Goal: Information Seeking & Learning: Learn about a topic

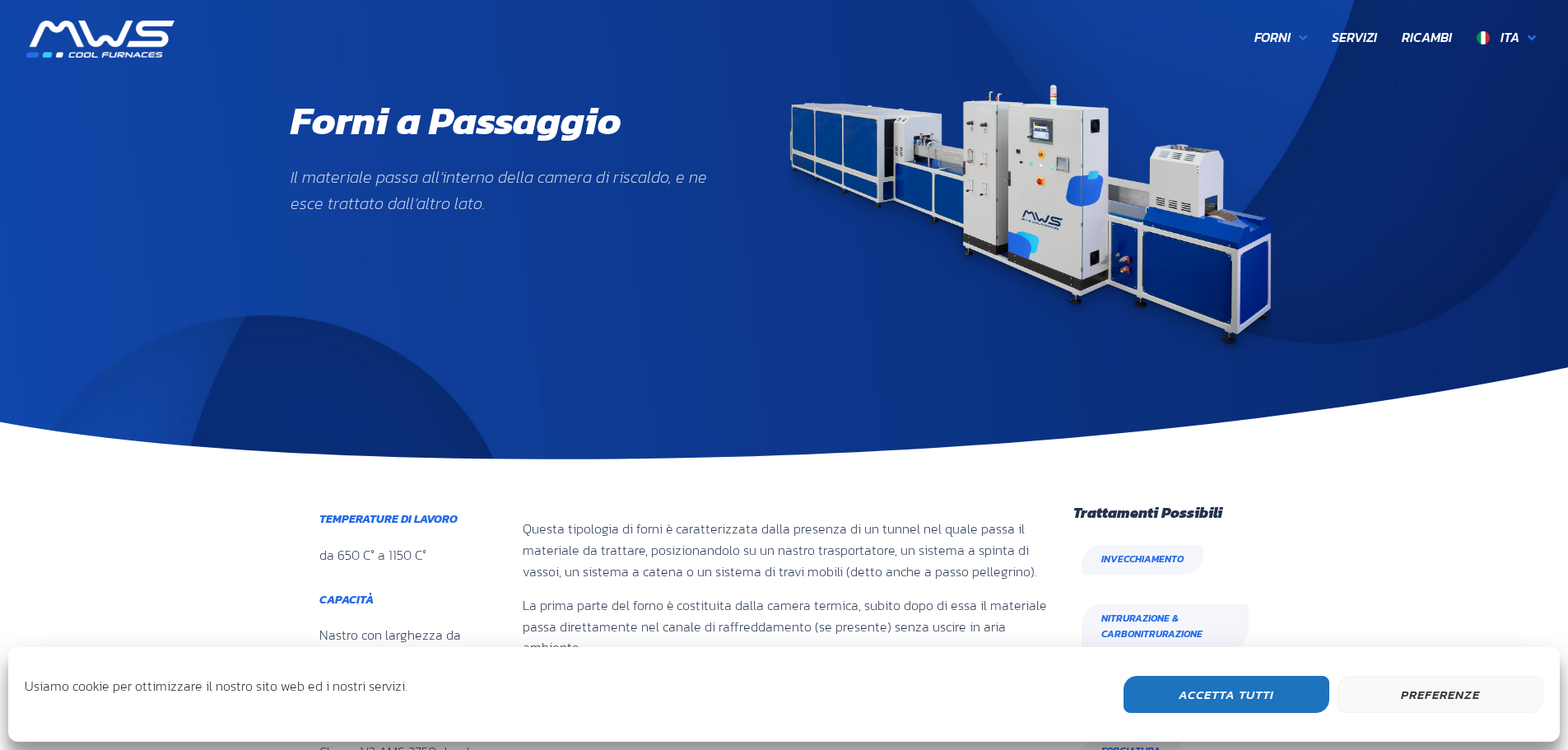
click at [1222, 696] on button "Accetta Tutti" at bounding box center [1226, 695] width 205 height 38
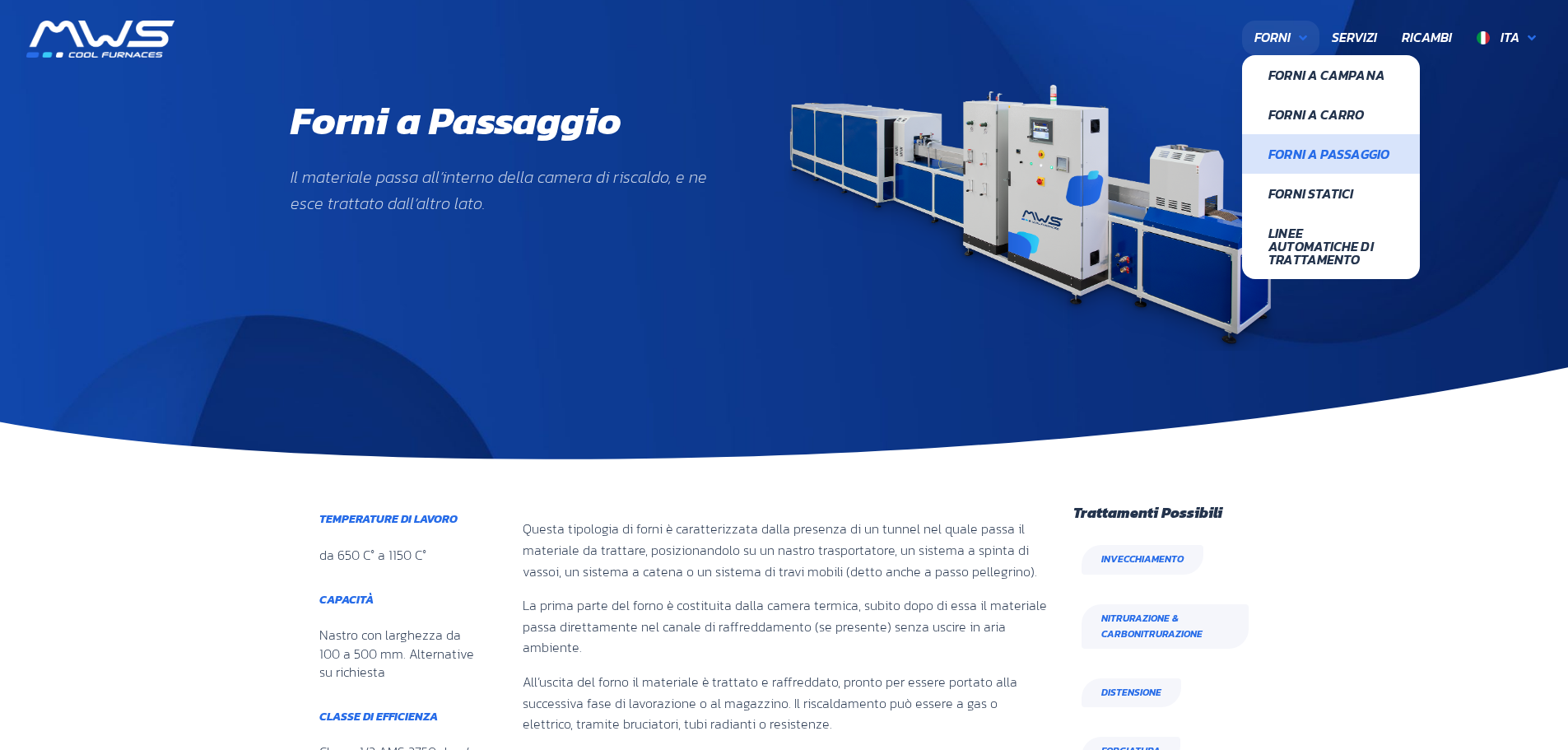
click at [1318, 152] on span "Forni a Passaggio" at bounding box center [1331, 153] width 125 height 13
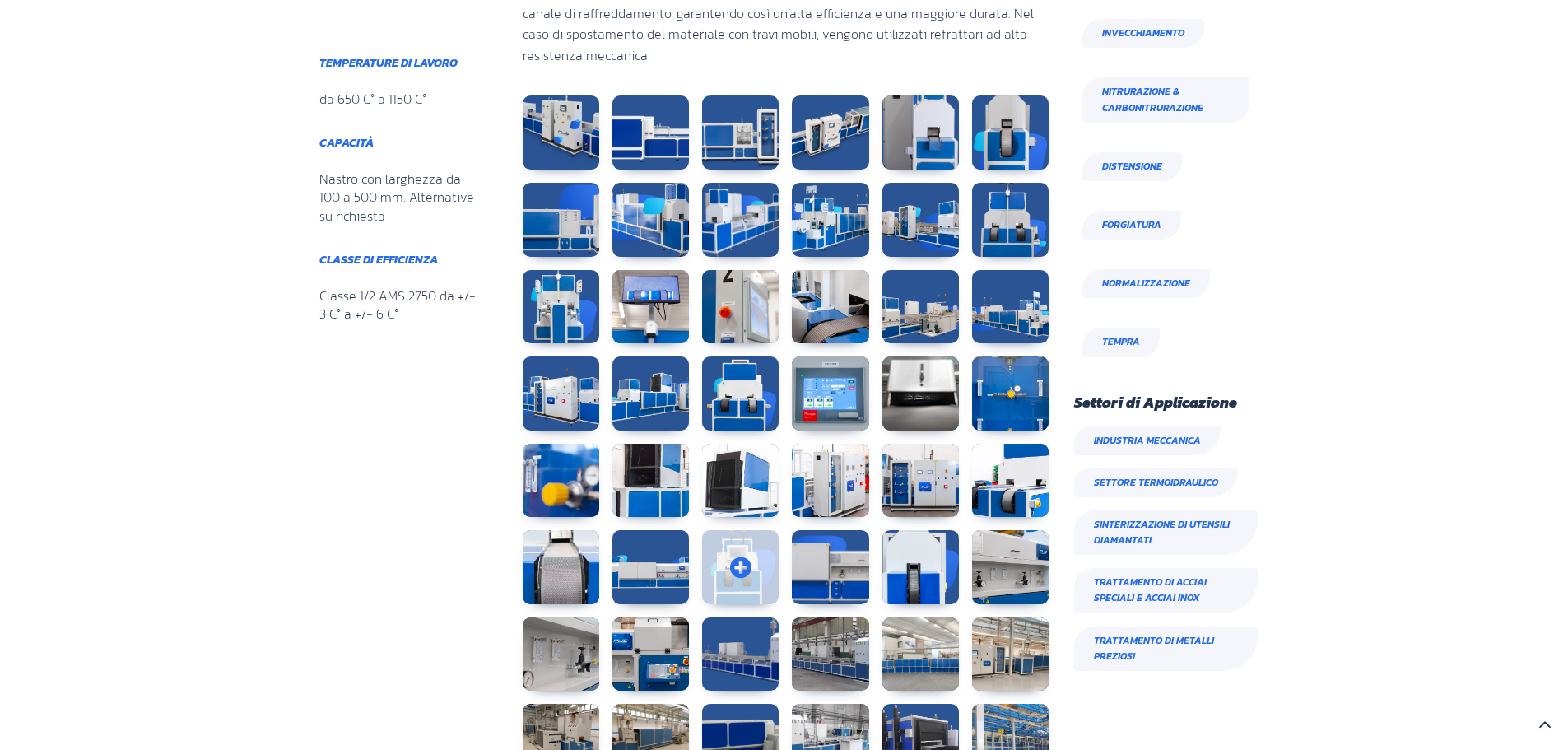
scroll to position [1033, 0]
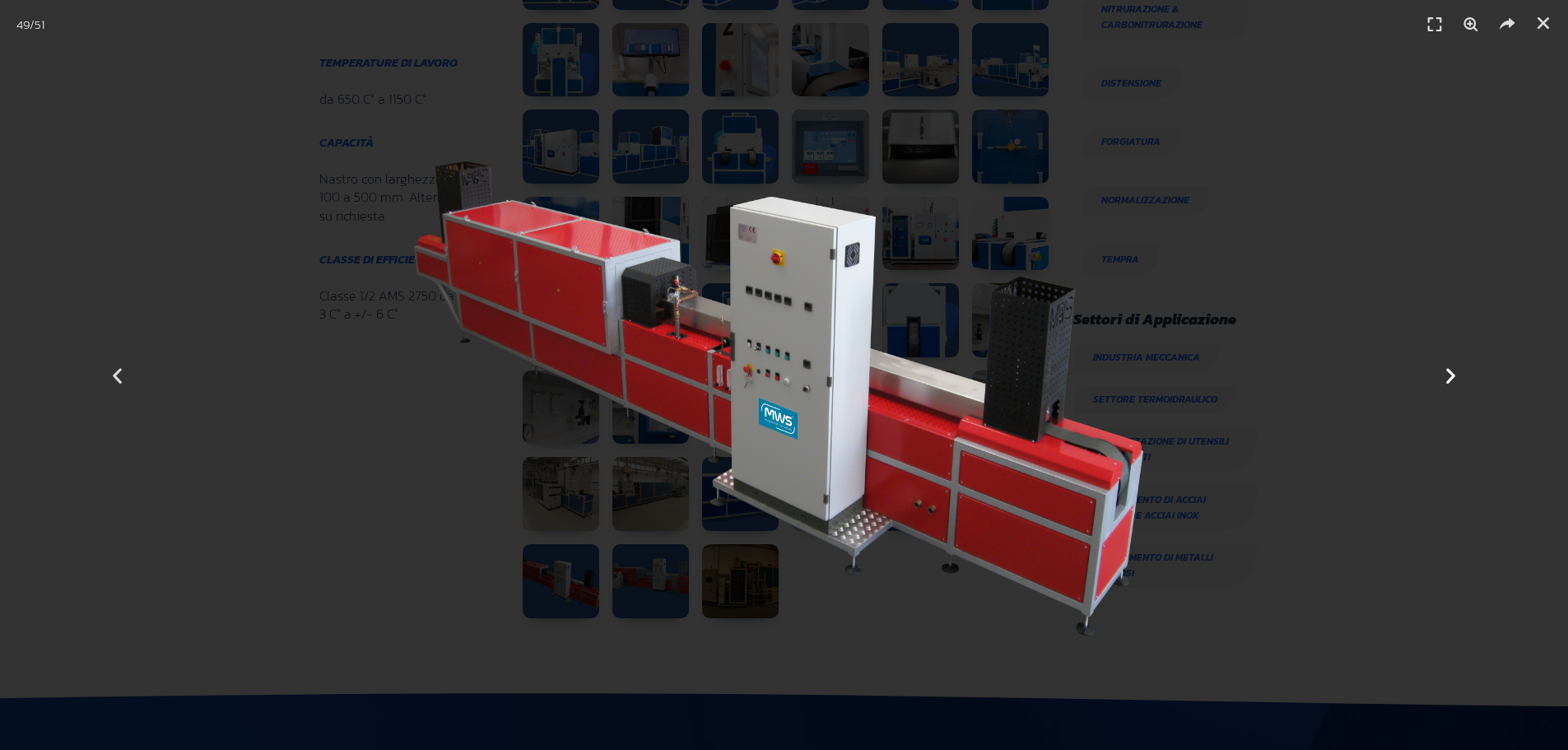
click at [1451, 384] on icon "Next slide" at bounding box center [1450, 374] width 21 height 21
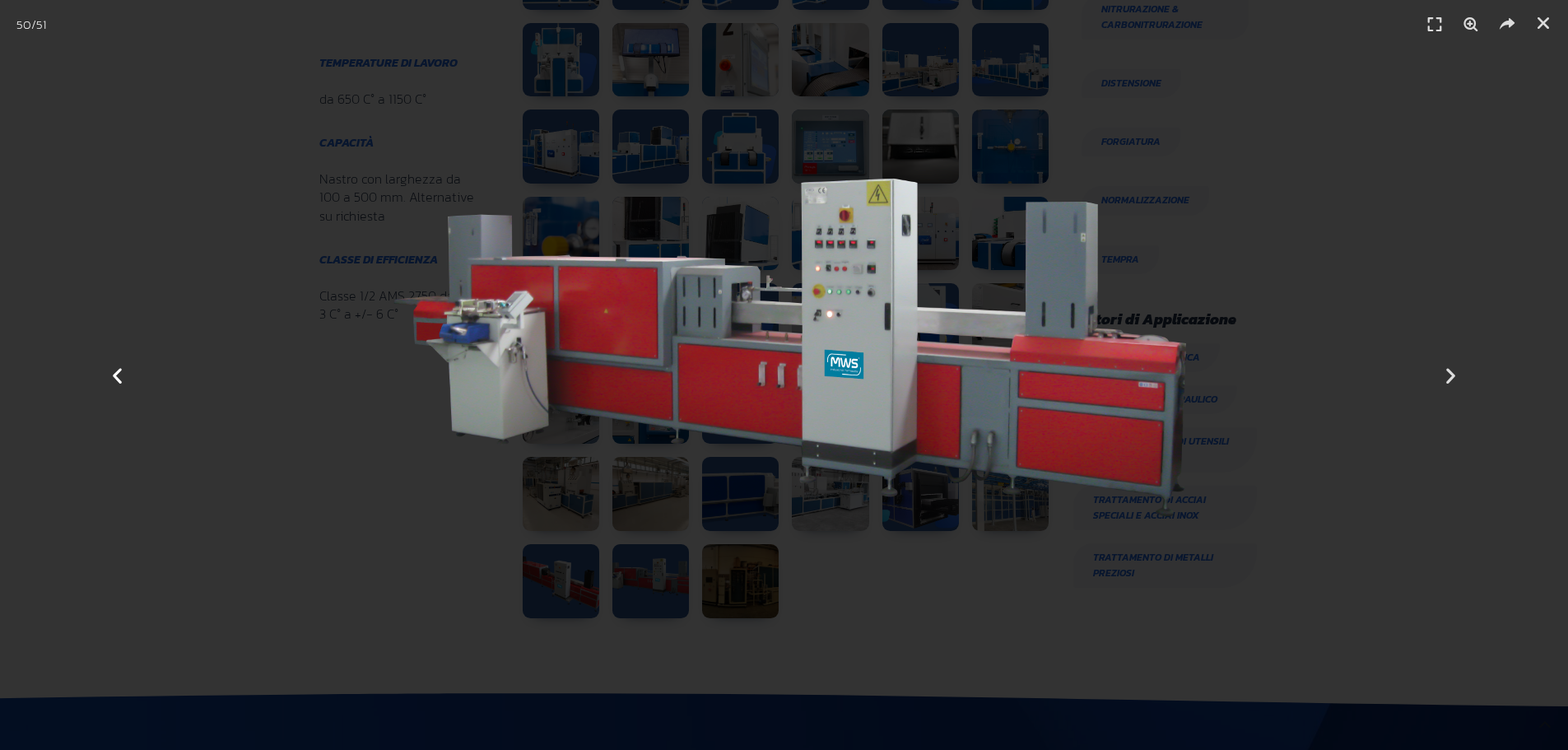
click at [124, 374] on icon "Previous slide" at bounding box center [117, 374] width 21 height 21
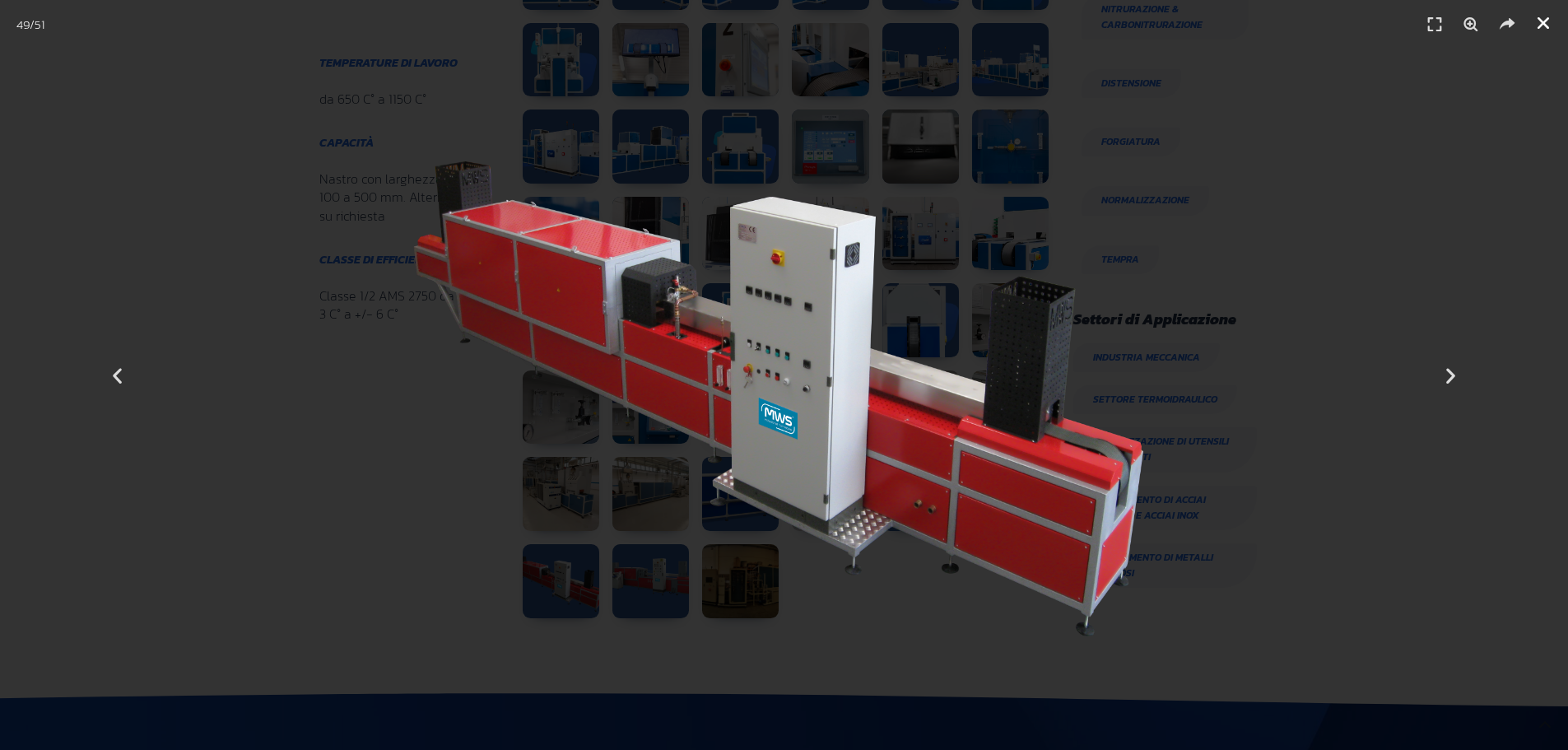
click at [1543, 24] on icon "Chiudi (Esc)" at bounding box center [1543, 23] width 17 height 17
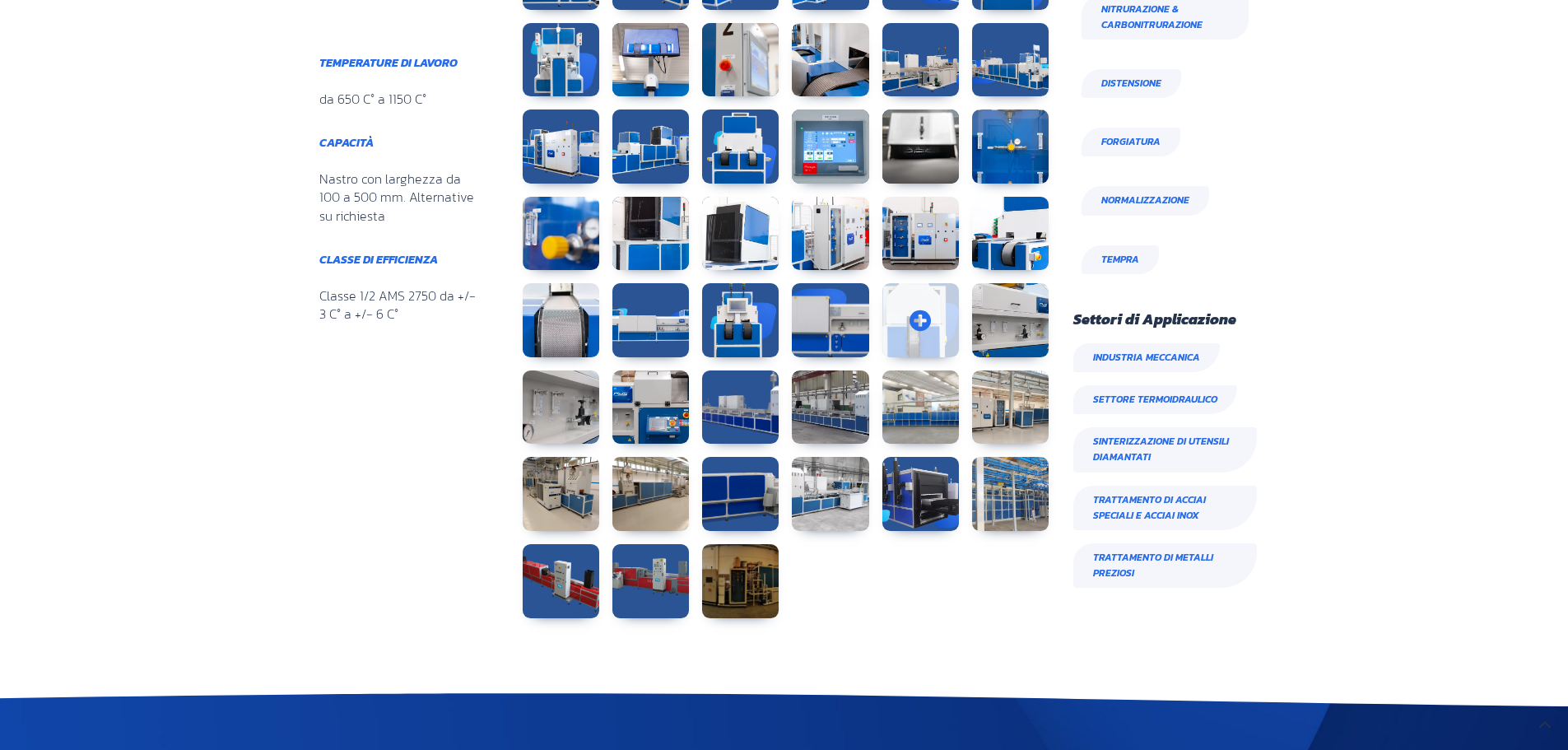
click at [906, 311] on link at bounding box center [921, 320] width 77 height 74
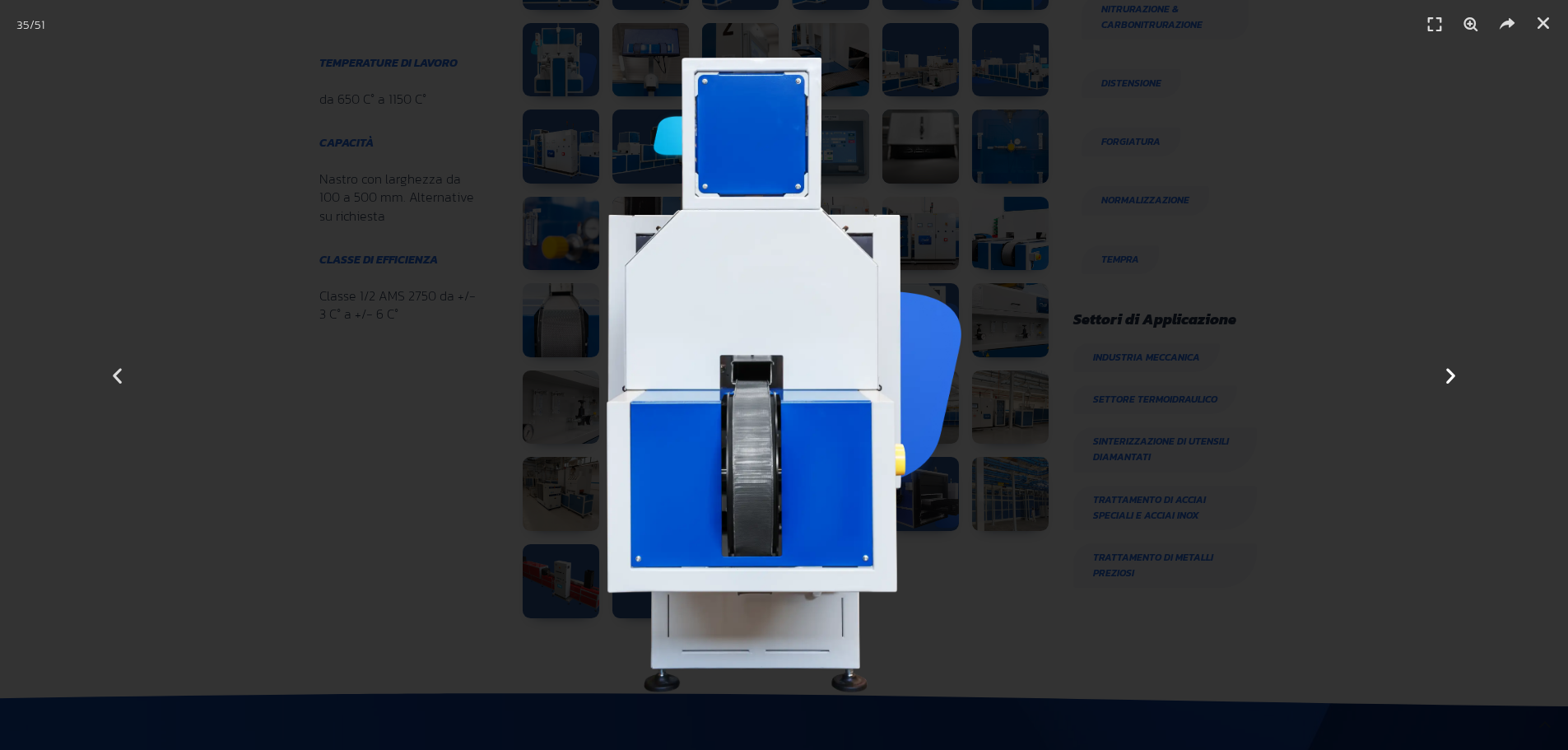
click at [1450, 371] on icon "Next slide" at bounding box center [1450, 374] width 21 height 21
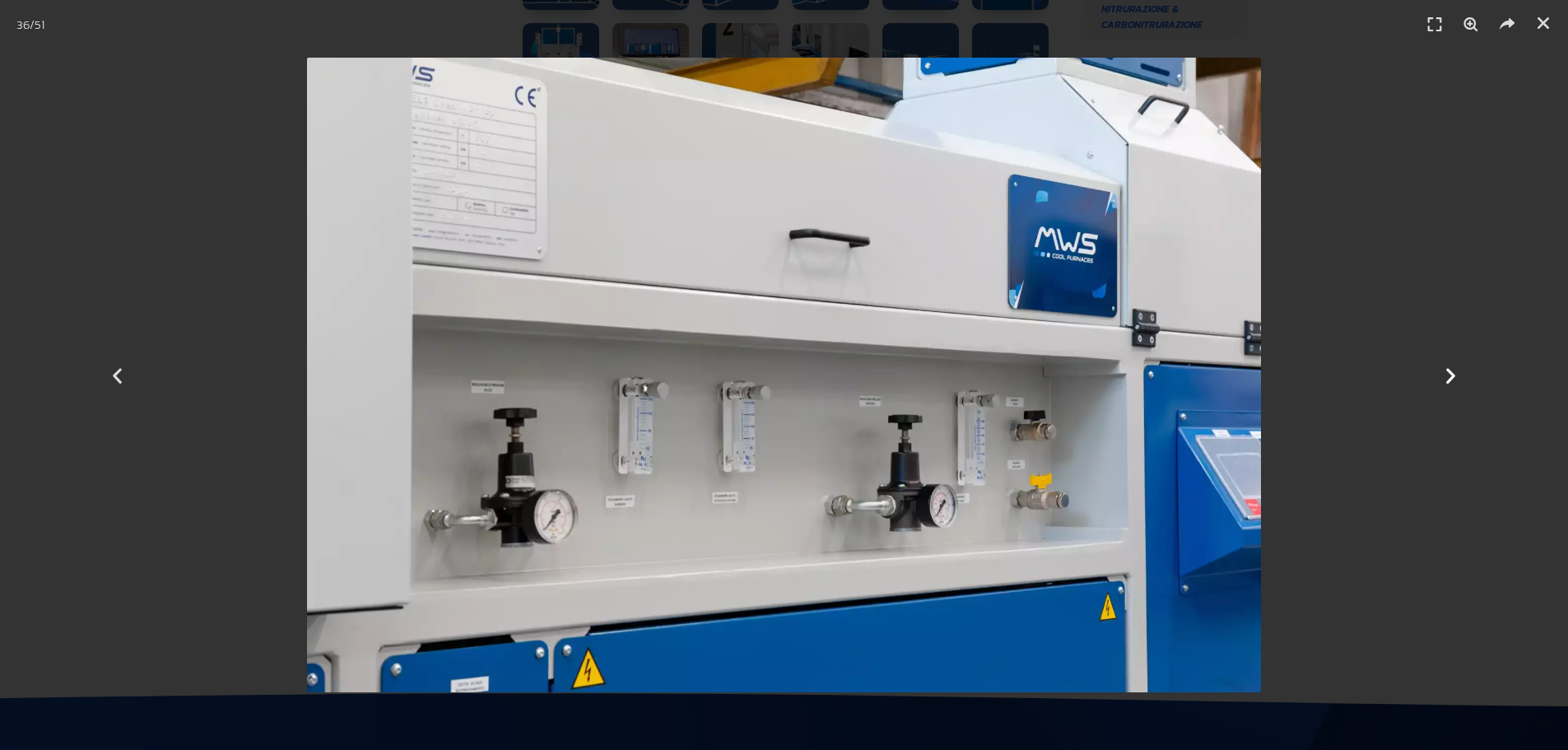
click at [1450, 371] on icon "Next slide" at bounding box center [1450, 374] width 21 height 21
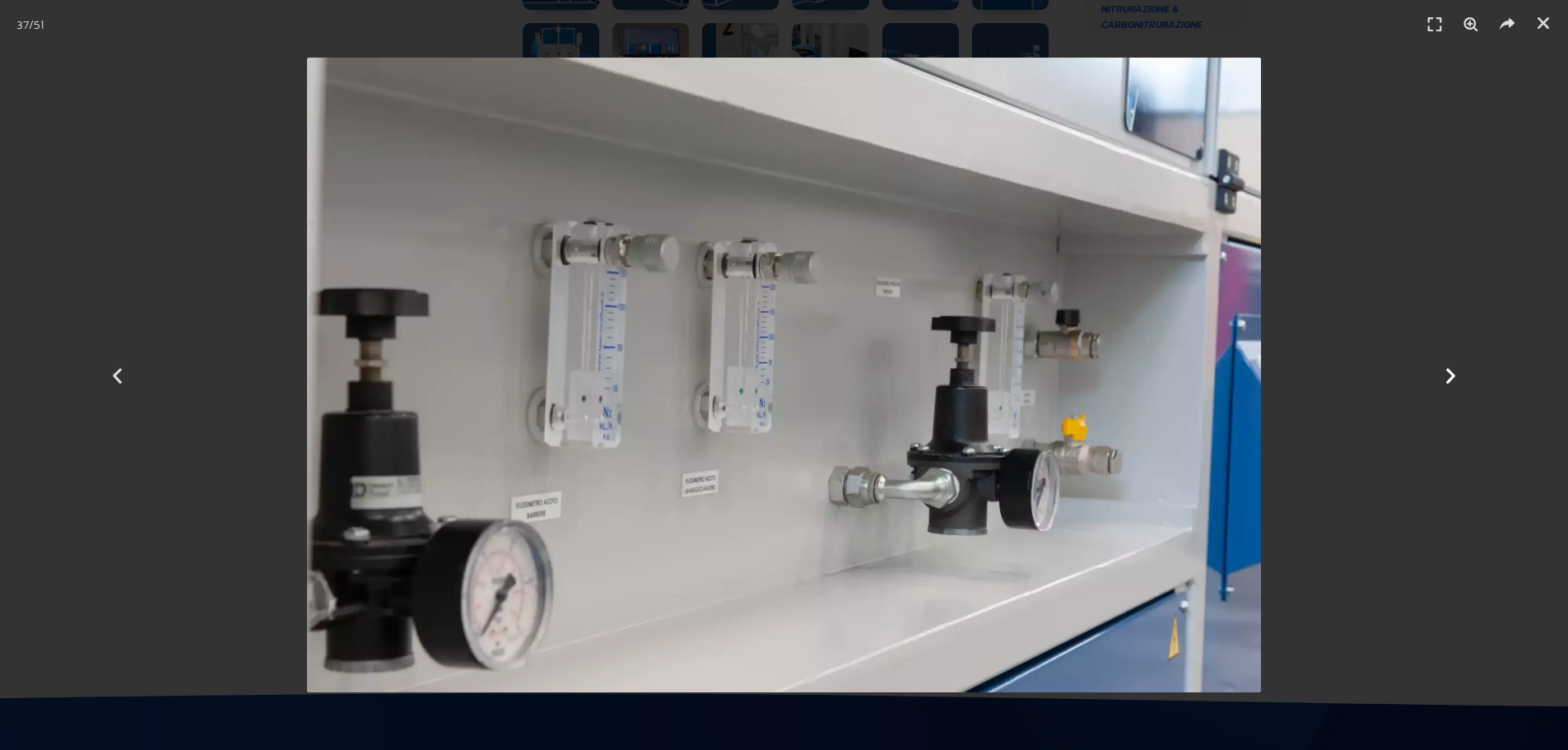
click at [1450, 371] on icon "Next slide" at bounding box center [1450, 374] width 21 height 21
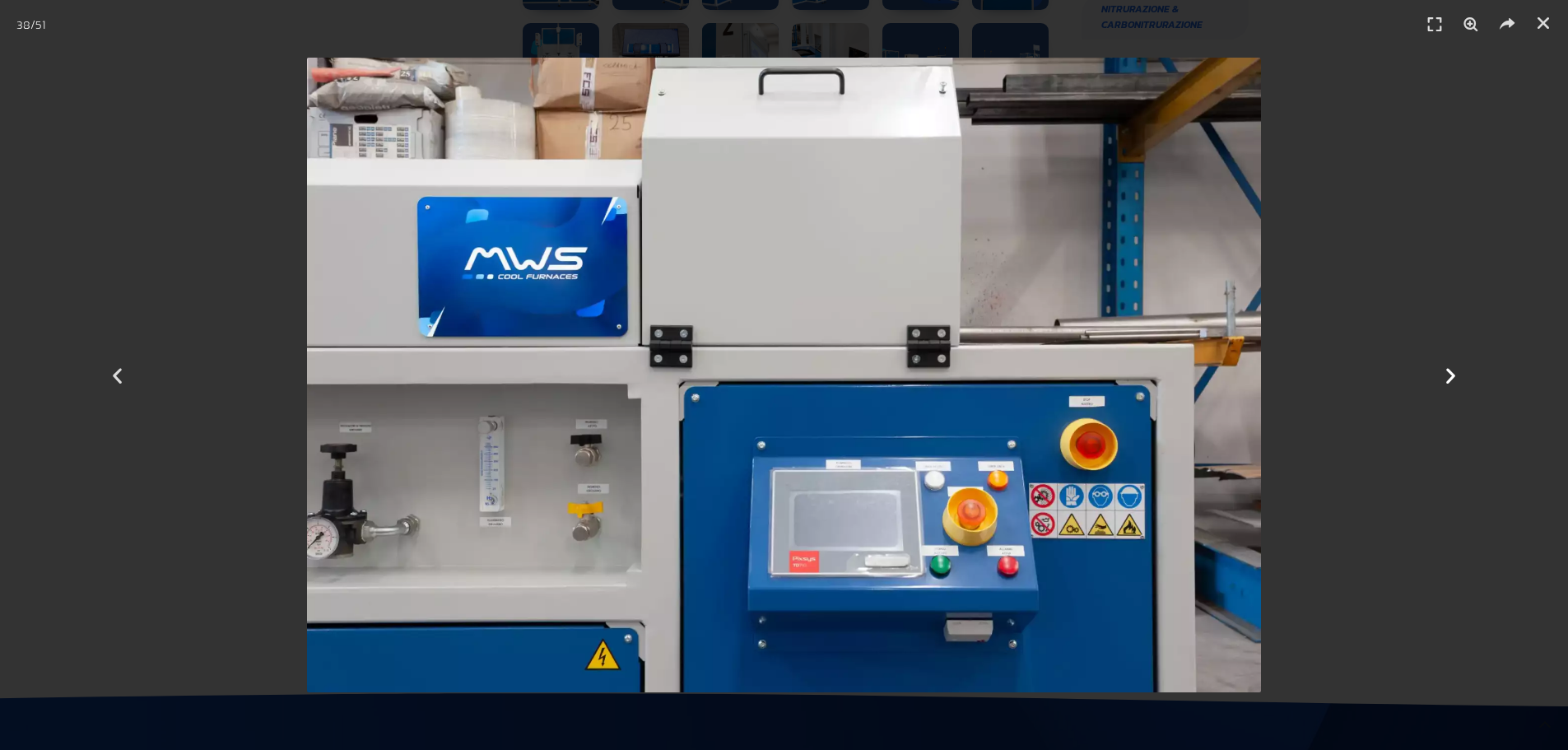
click at [1450, 371] on icon "Next slide" at bounding box center [1450, 374] width 21 height 21
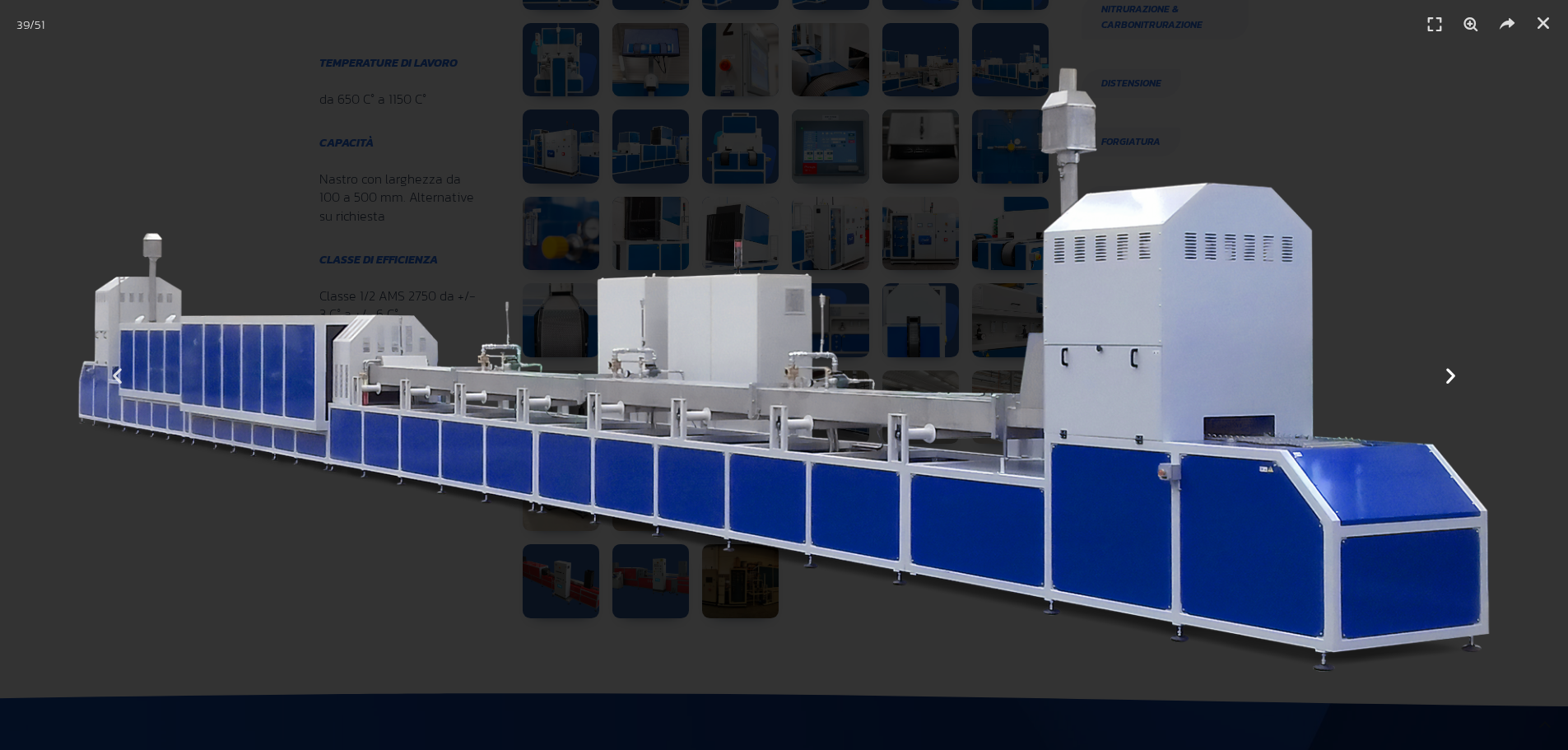
click at [1450, 372] on icon "Next slide" at bounding box center [1450, 374] width 21 height 21
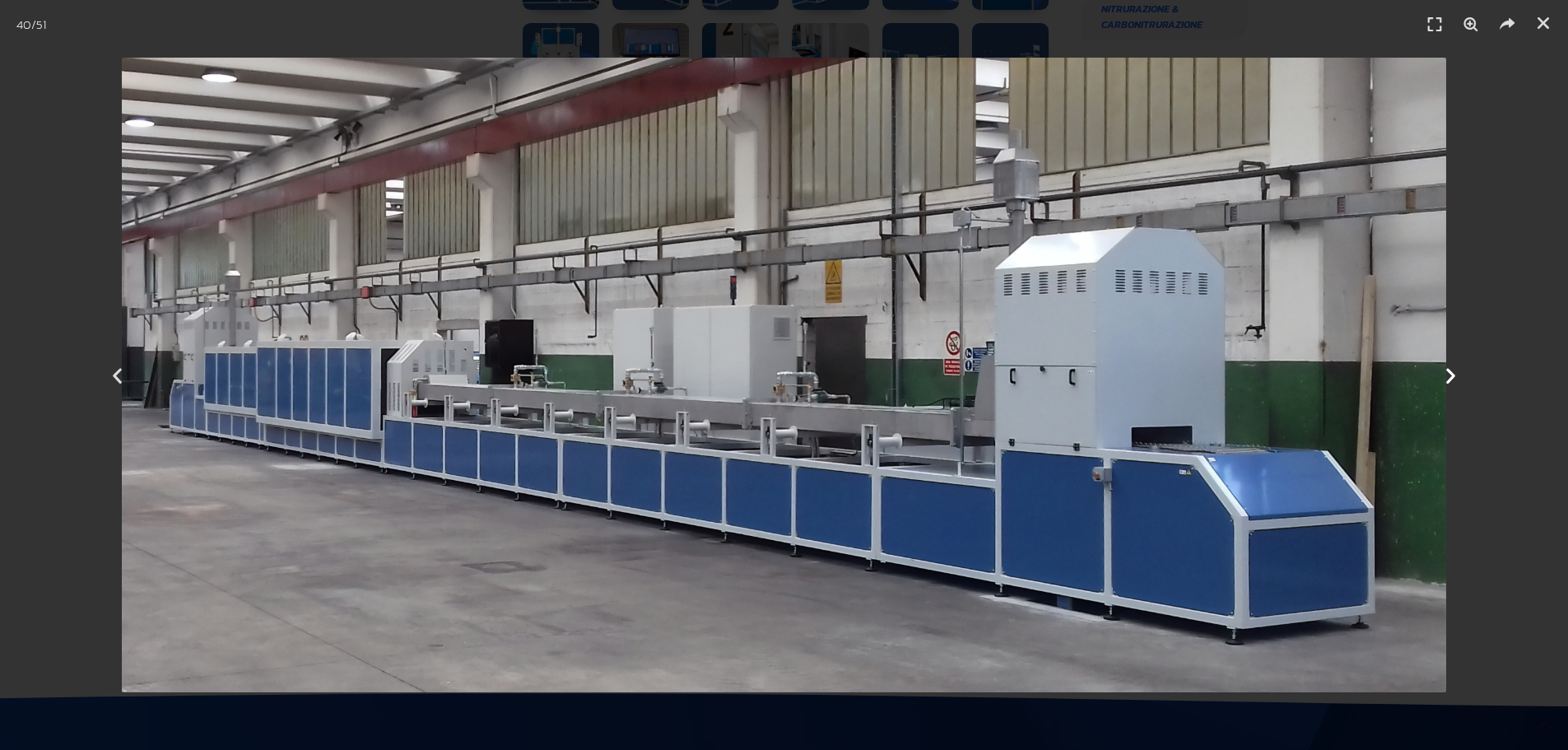
click at [1450, 372] on icon "Next slide" at bounding box center [1450, 374] width 21 height 21
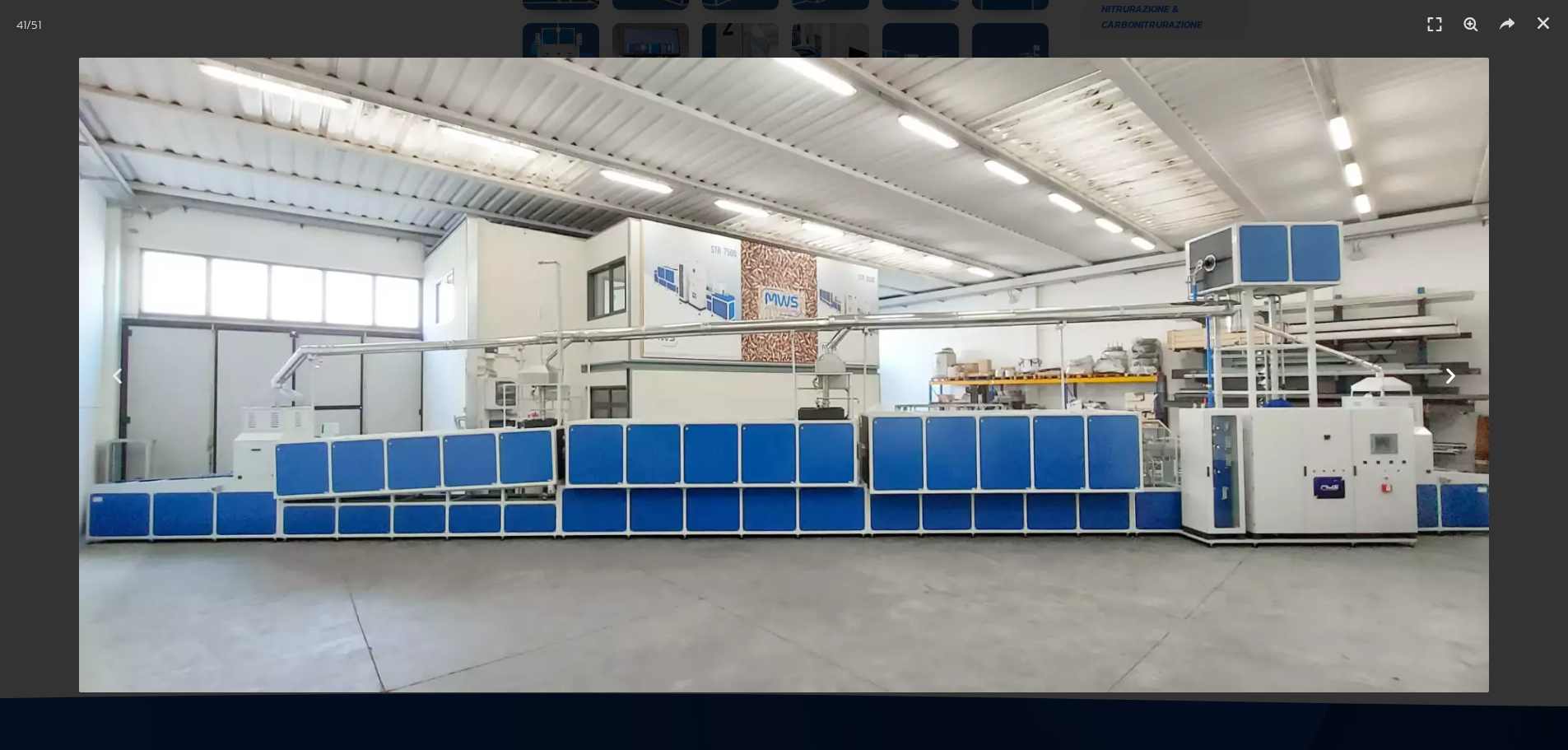
click at [1450, 373] on icon "Next slide" at bounding box center [1450, 374] width 21 height 21
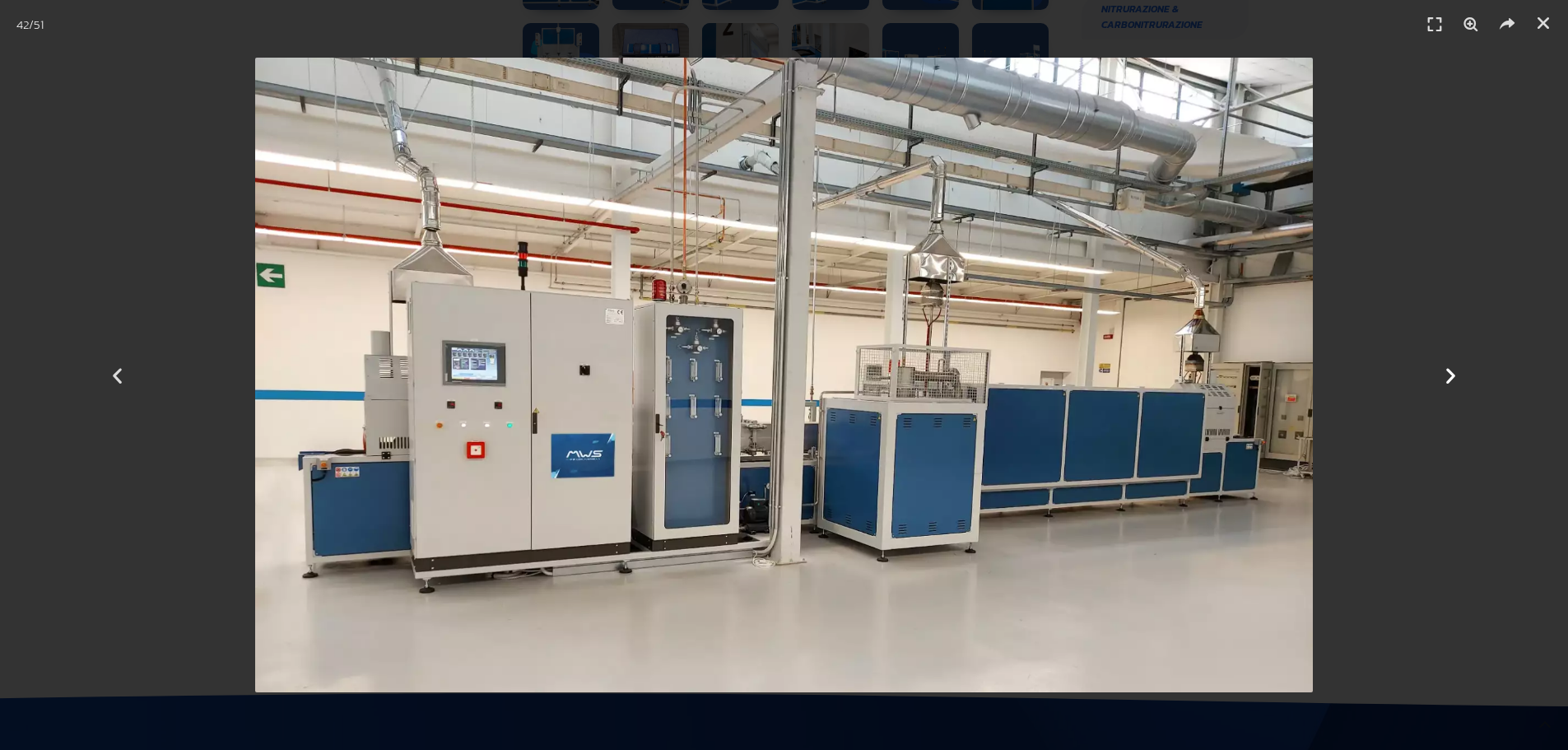
click at [1450, 373] on icon "Next slide" at bounding box center [1450, 374] width 21 height 21
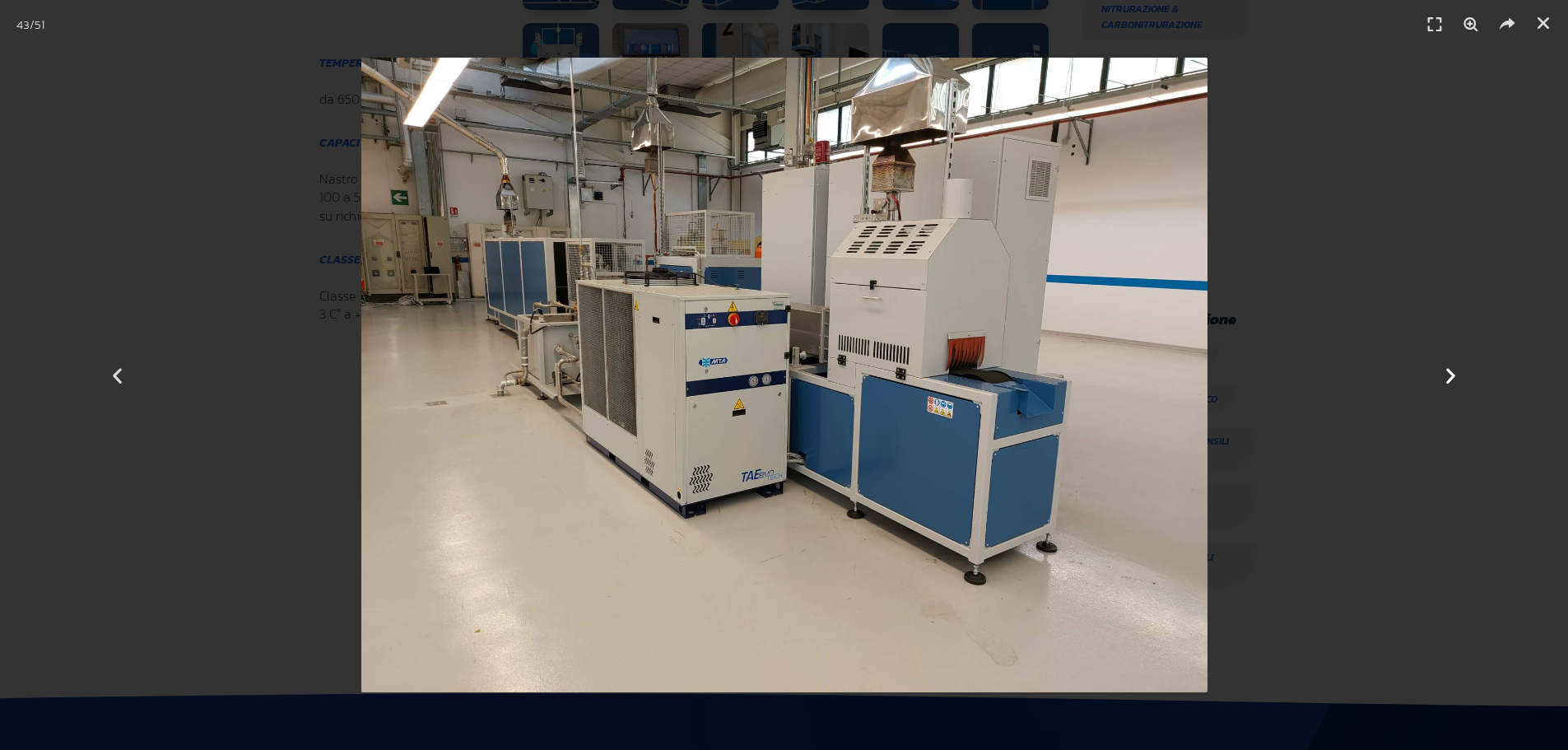
click at [1450, 373] on icon "Next slide" at bounding box center [1450, 374] width 21 height 21
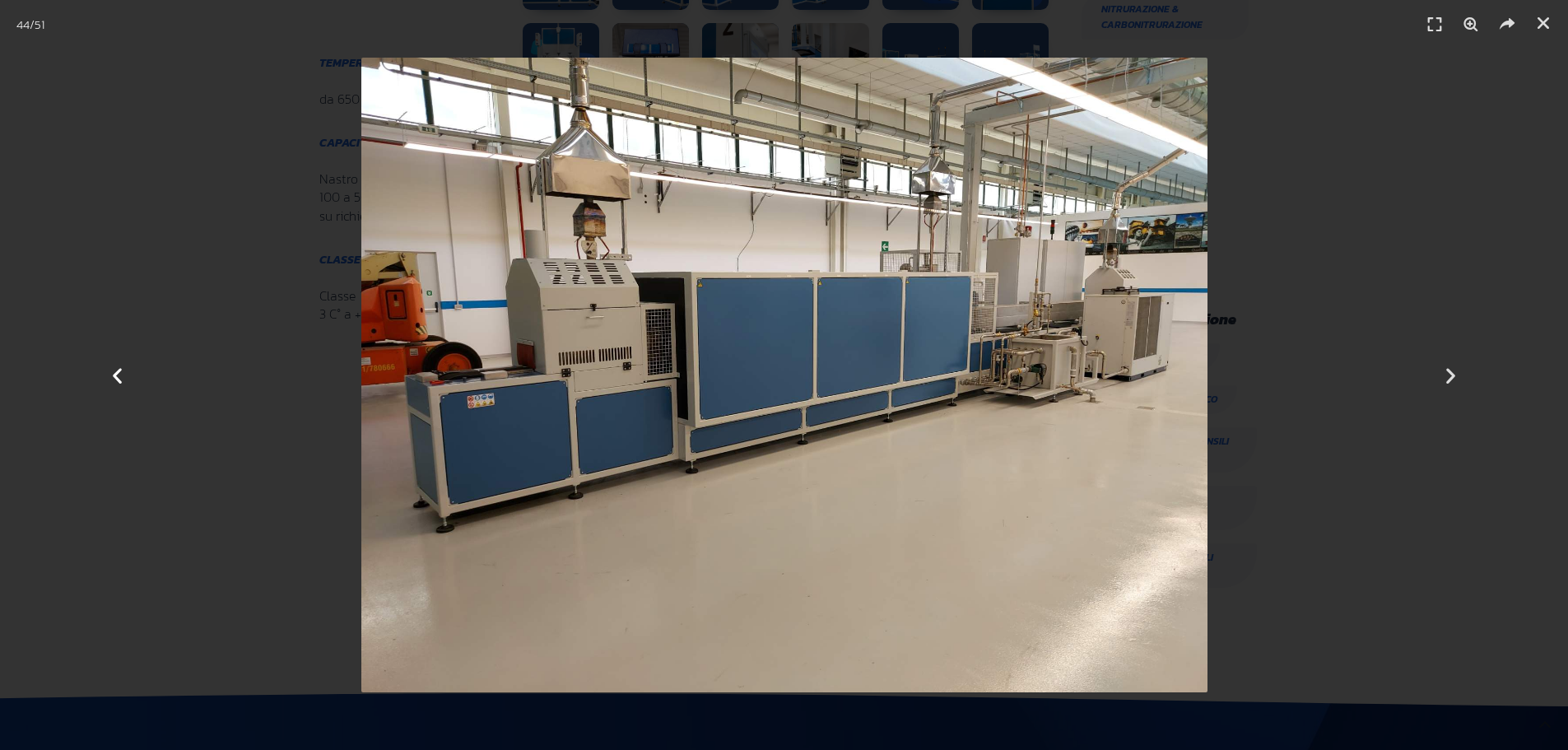
click at [119, 372] on icon "Previous slide" at bounding box center [117, 374] width 21 height 21
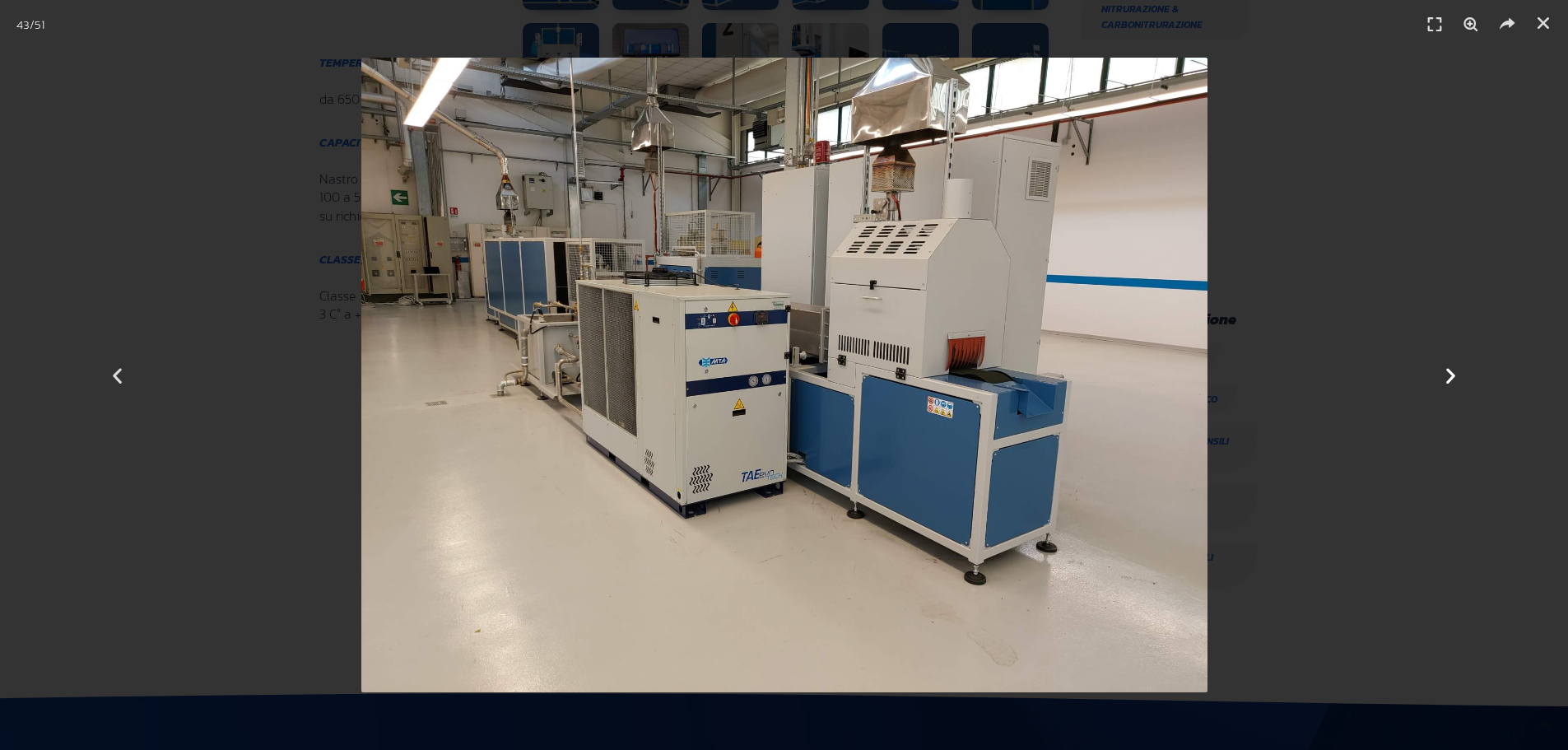
click at [1439, 374] on div "Successivo" at bounding box center [1450, 375] width 235 height 750
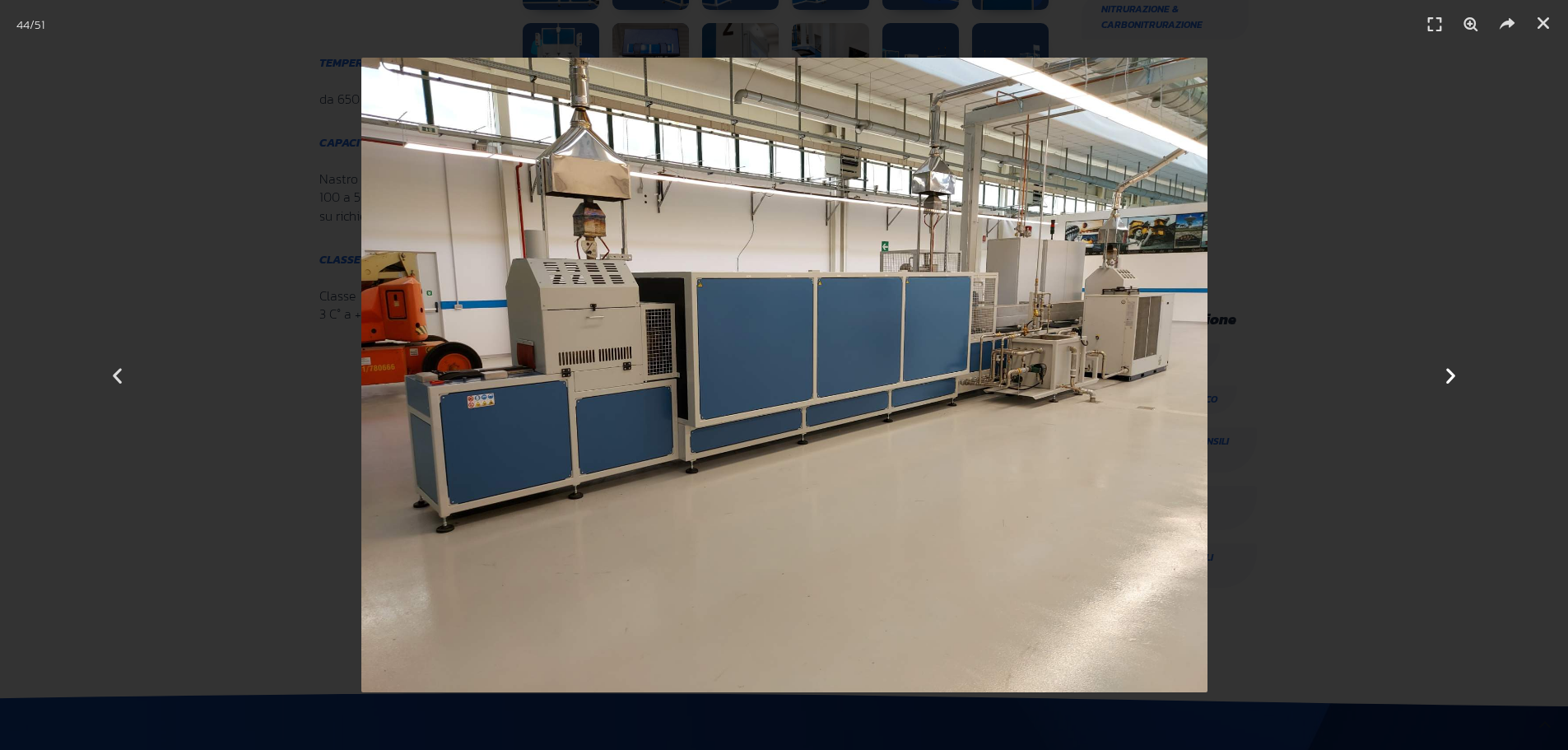
click at [1448, 374] on icon "Next slide" at bounding box center [1450, 374] width 21 height 21
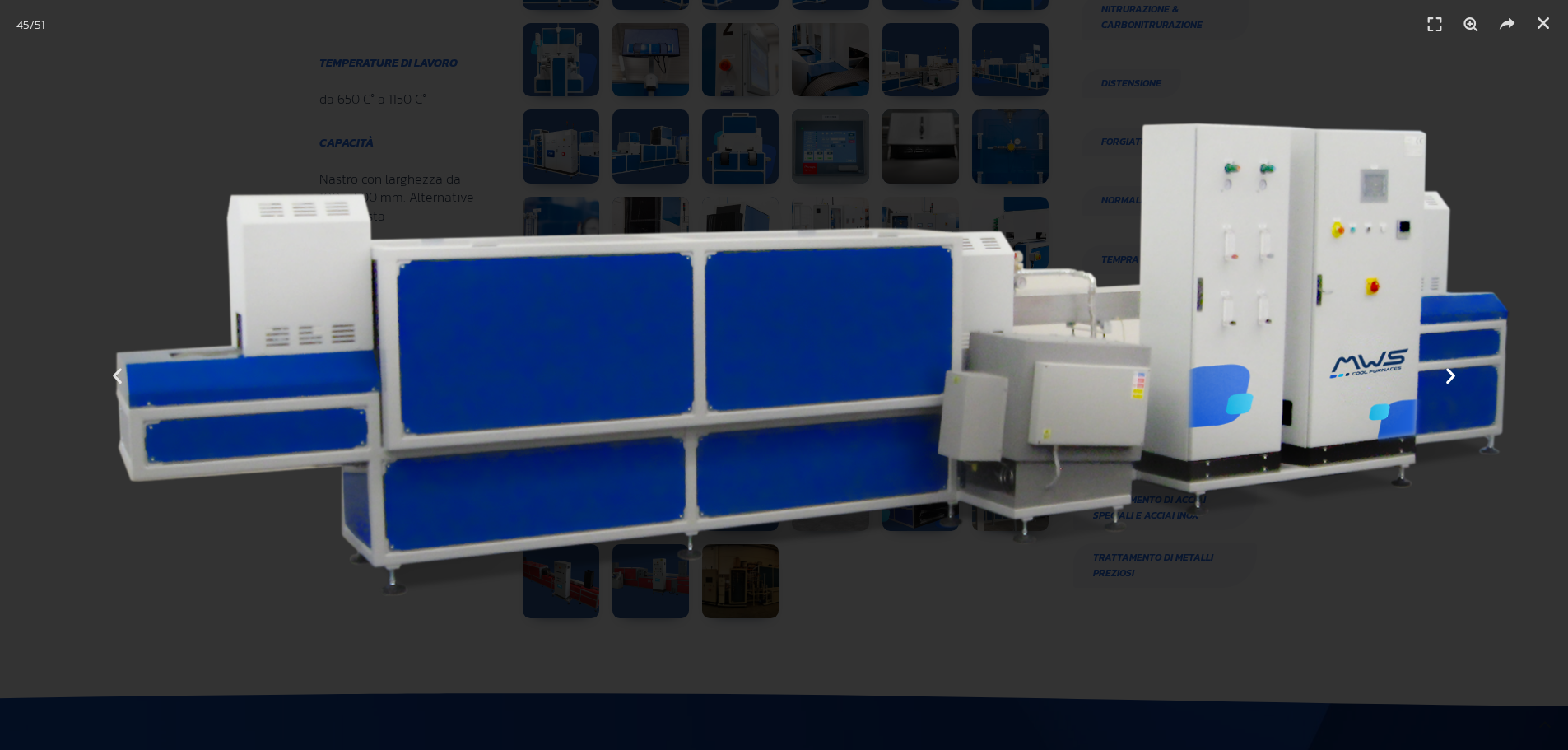
click at [1448, 374] on icon "Next slide" at bounding box center [1450, 374] width 21 height 21
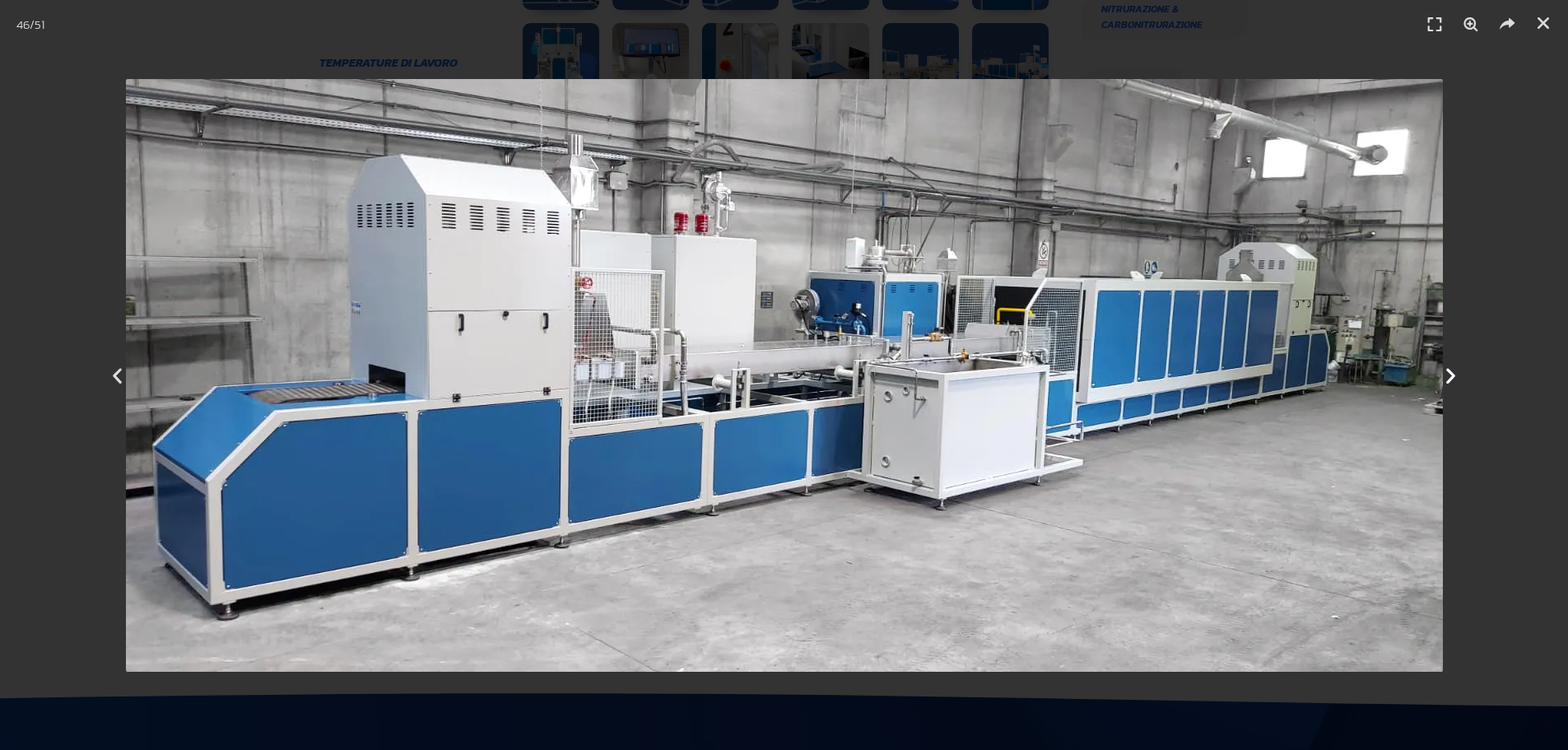
click at [1448, 374] on icon "Next slide" at bounding box center [1450, 374] width 21 height 21
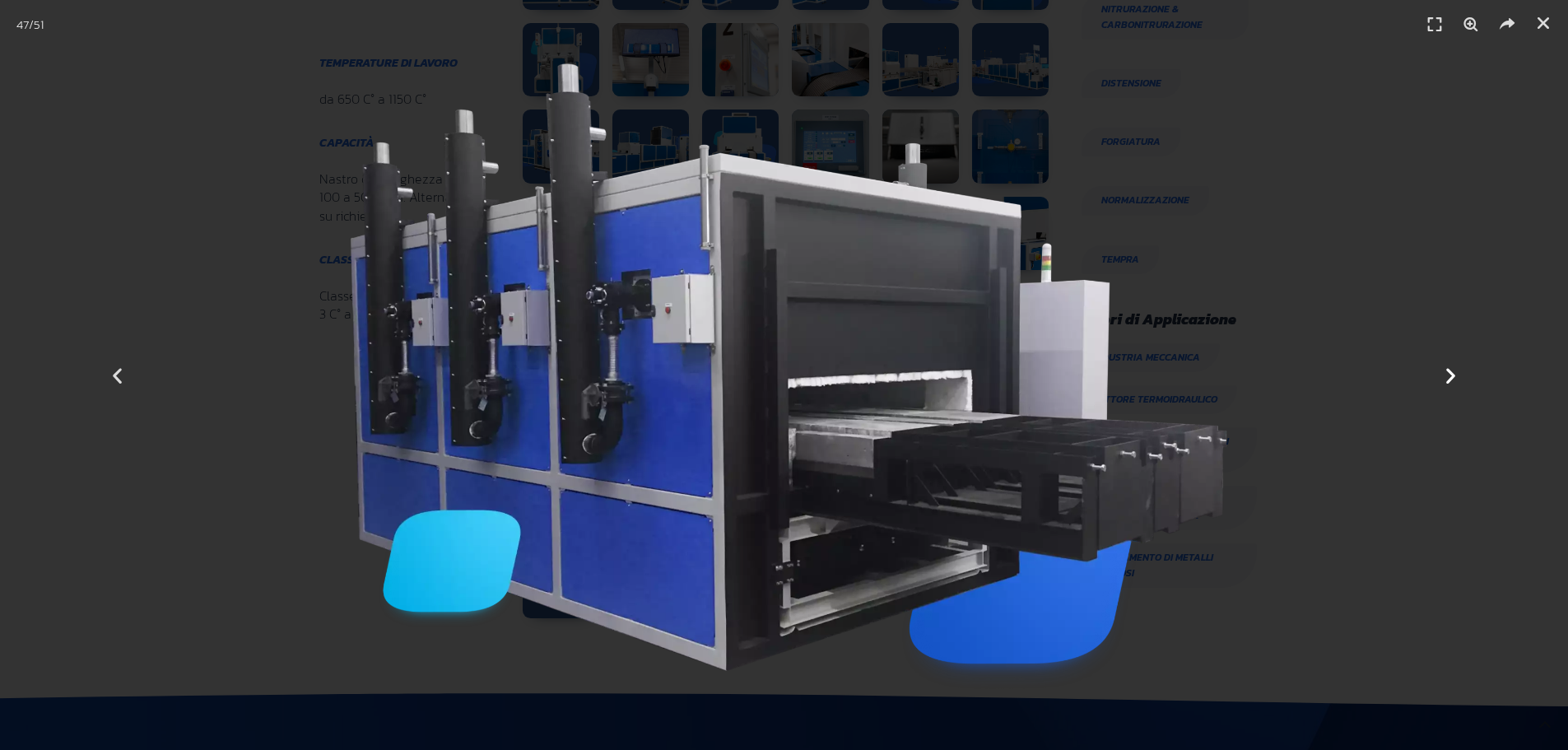
click at [1448, 374] on icon "Next slide" at bounding box center [1450, 374] width 21 height 21
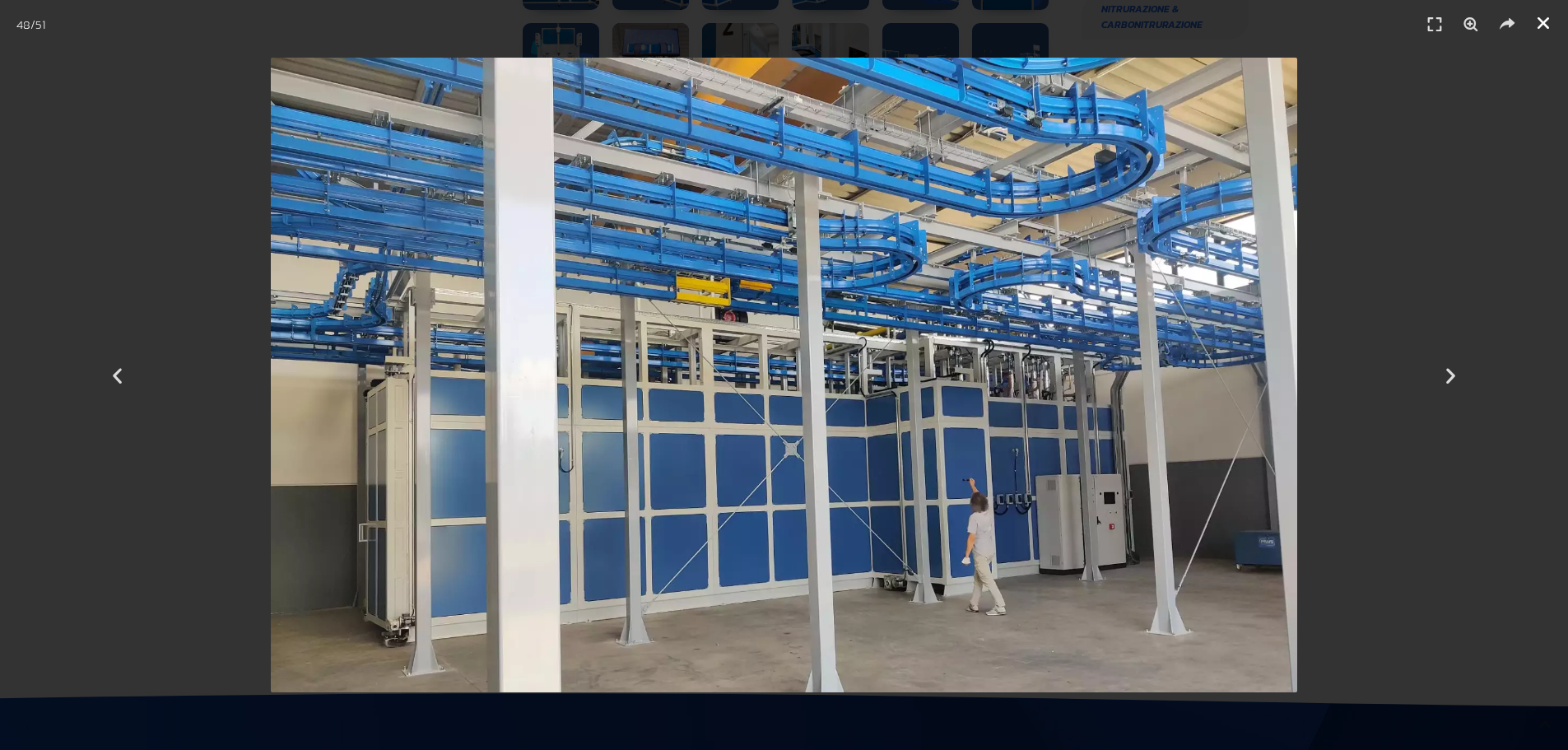
click at [1544, 32] on link "Chiudi (Esc)" at bounding box center [1543, 23] width 25 height 25
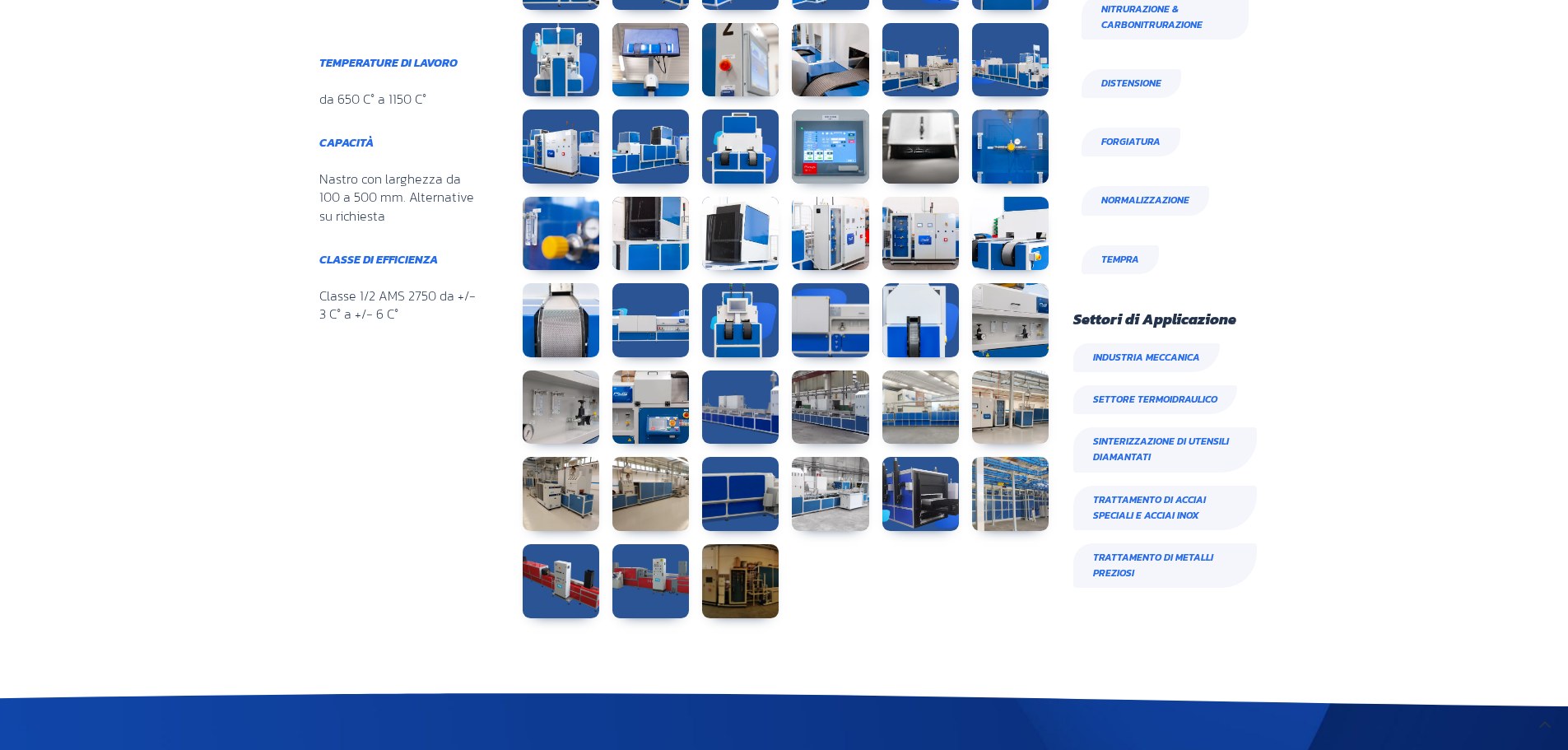
scroll to position [740, 0]
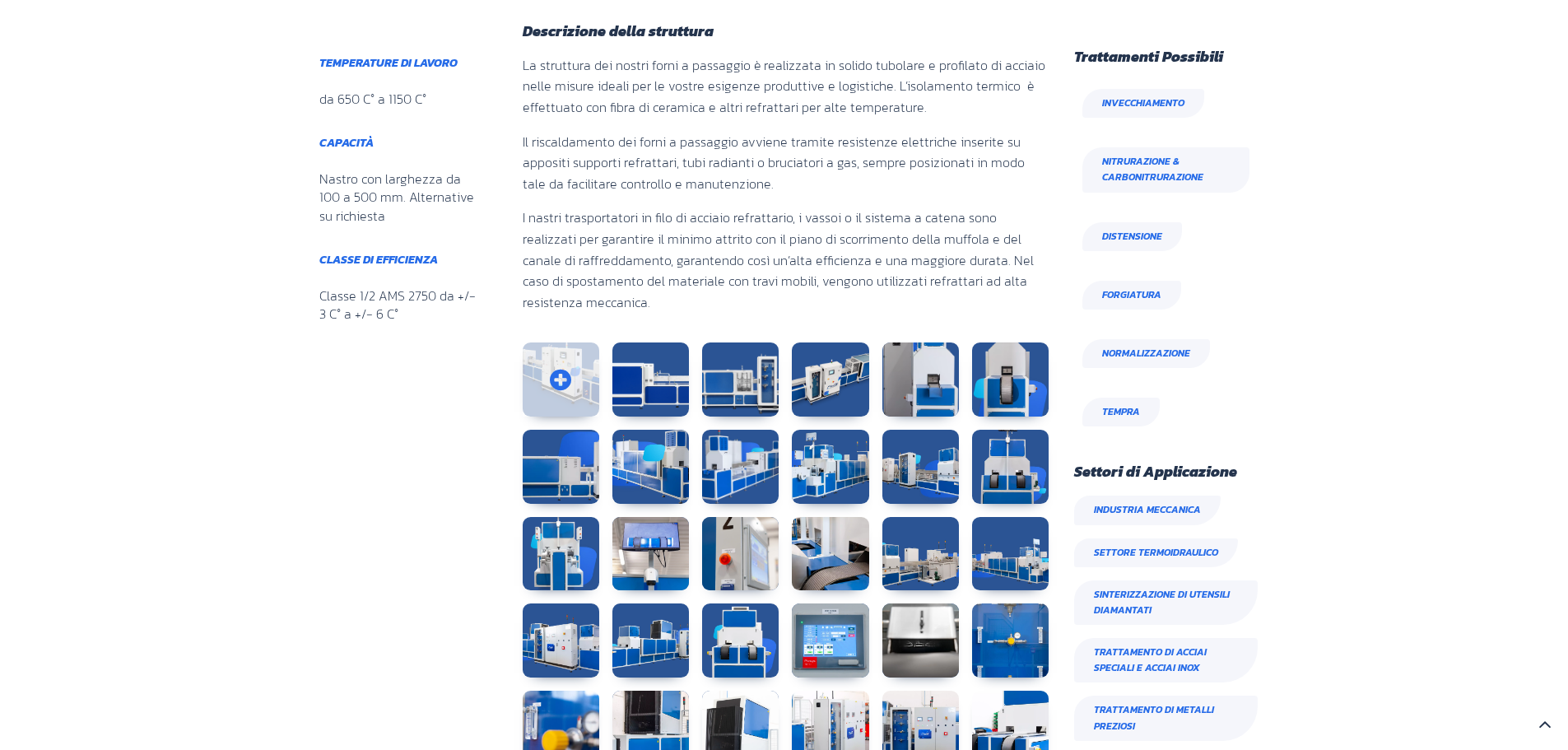
click at [572, 372] on link at bounding box center [561, 379] width 77 height 74
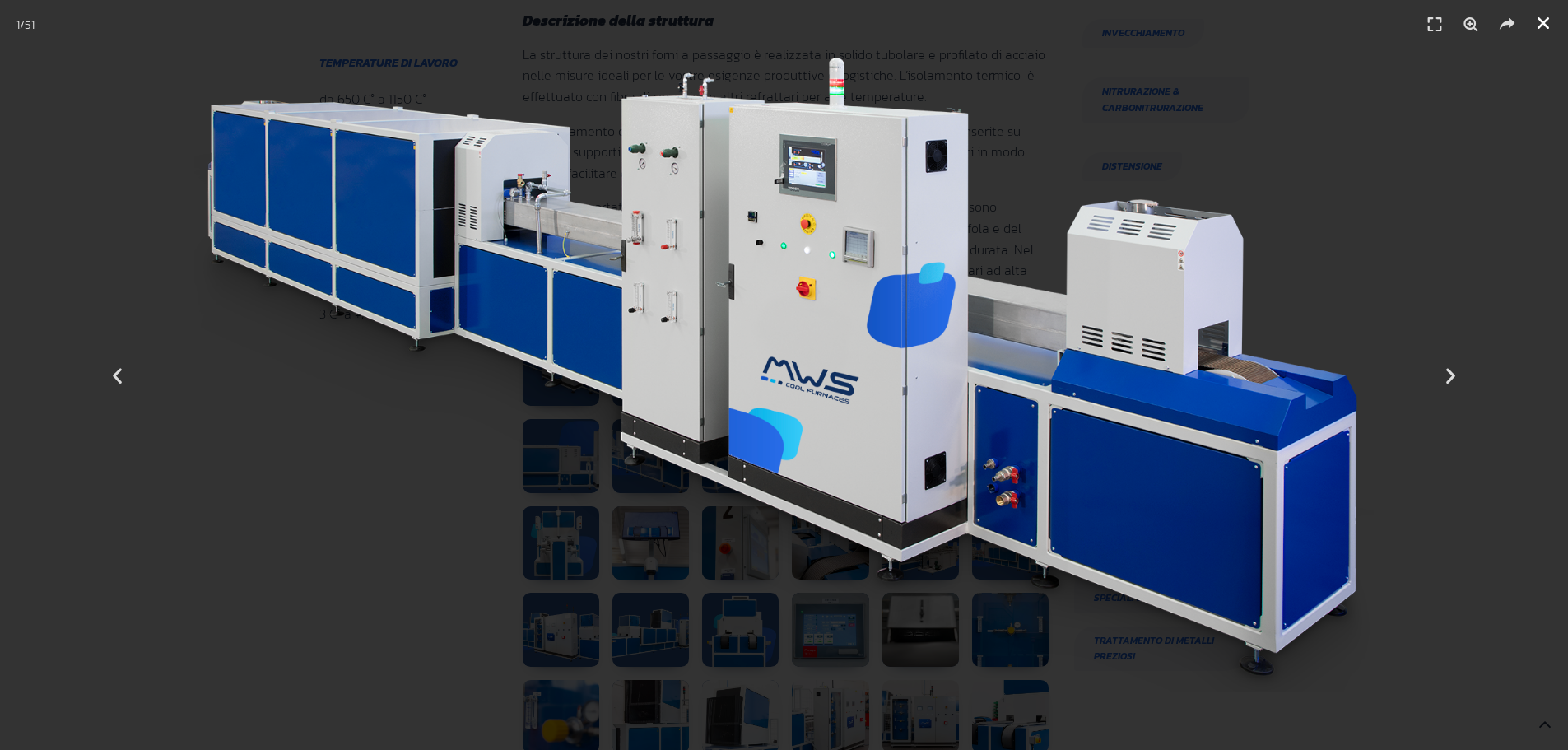
scroll to position [1070, 0]
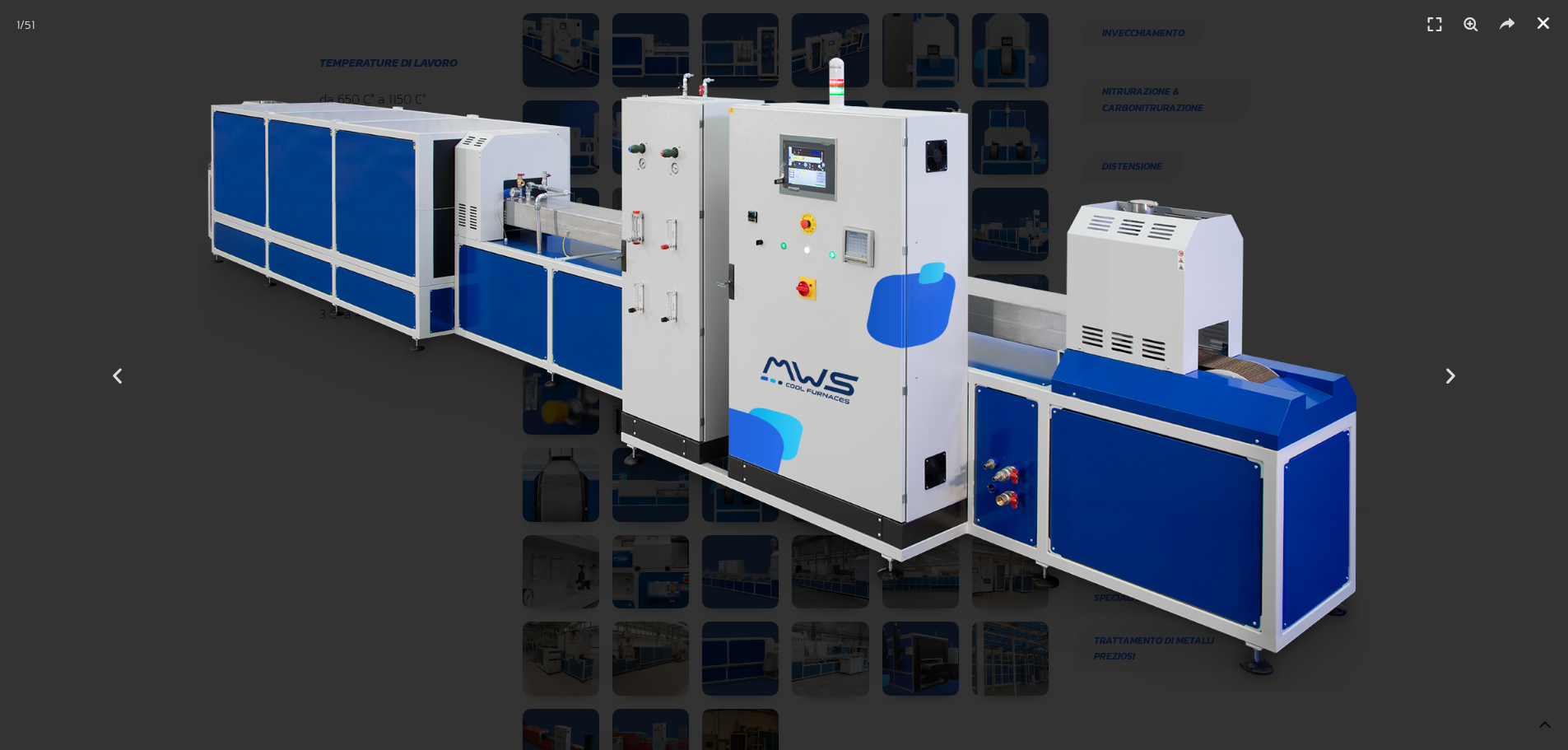
click at [1541, 22] on icon "Chiudi (Esc)" at bounding box center [1543, 23] width 17 height 17
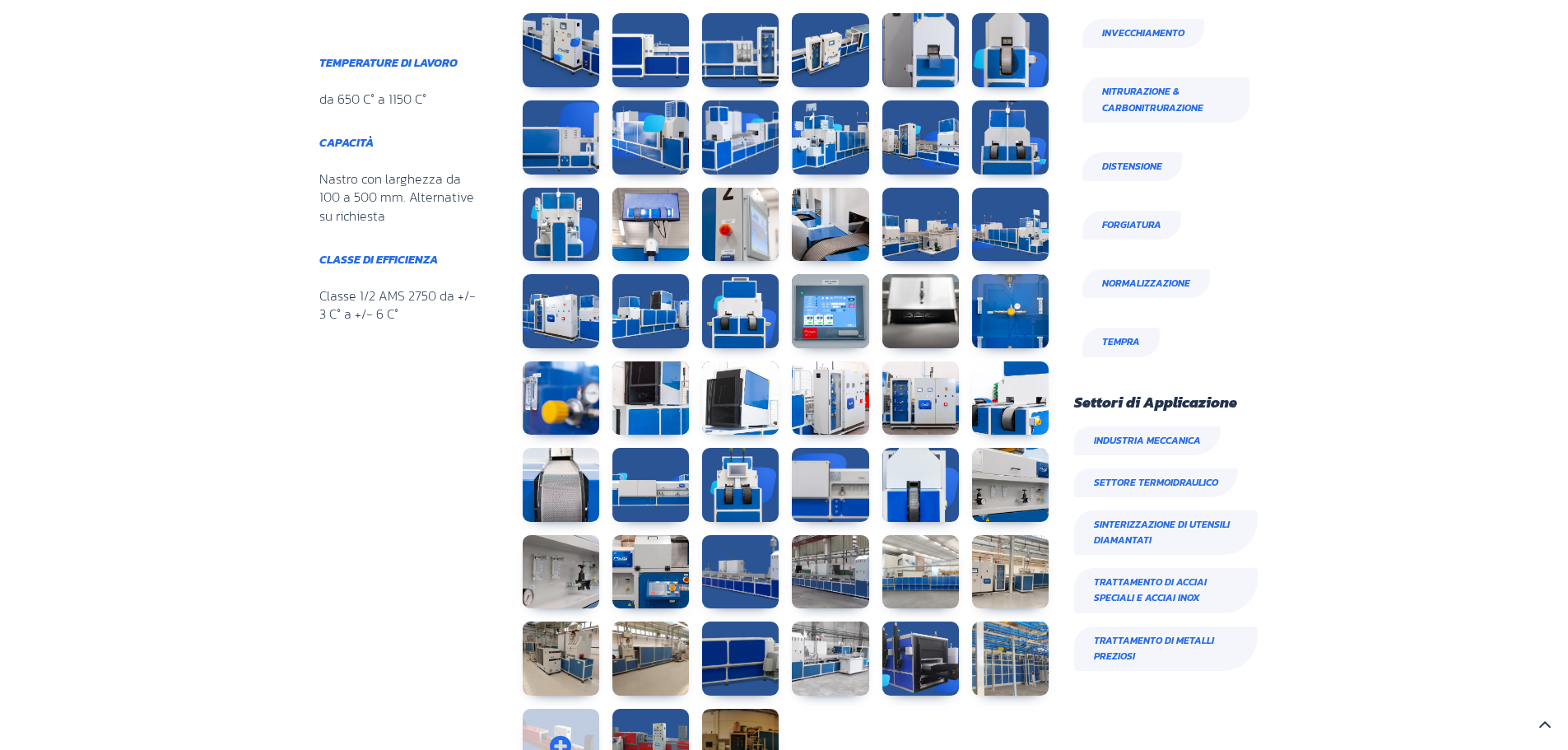
scroll to position [1235, 0]
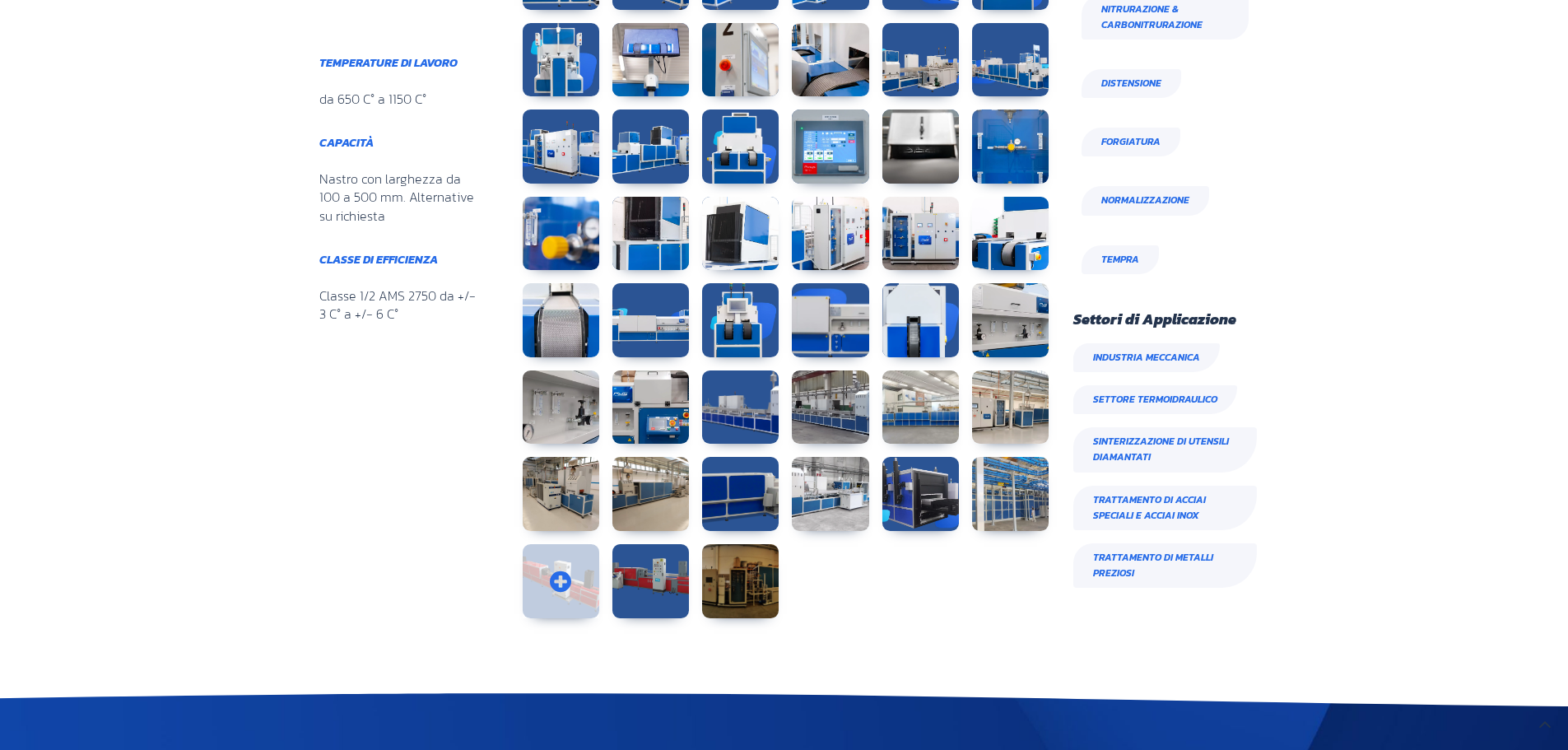
click at [557, 588] on link at bounding box center [561, 580] width 77 height 74
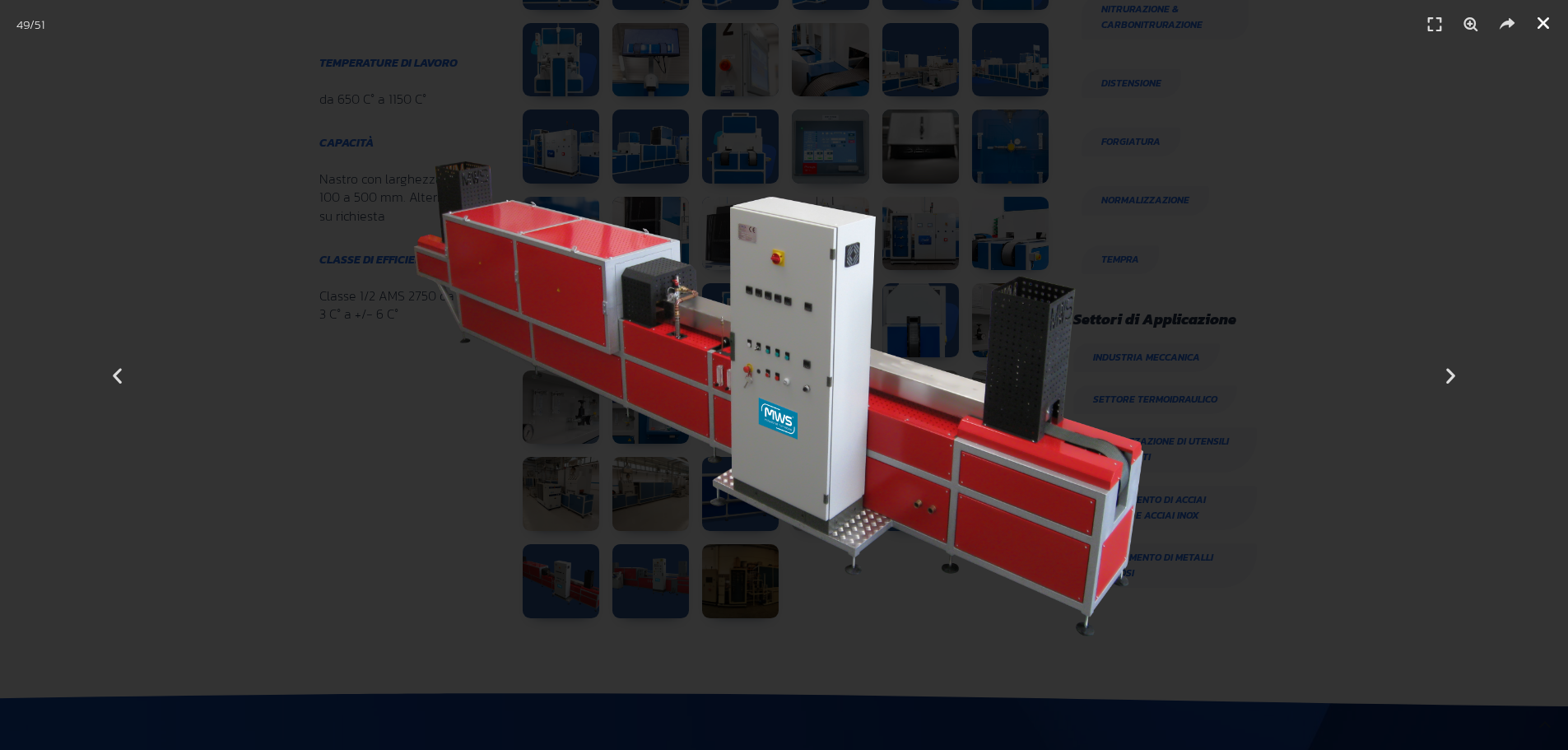
click at [1542, 27] on icon "Chiudi (Esc)" at bounding box center [1543, 23] width 17 height 17
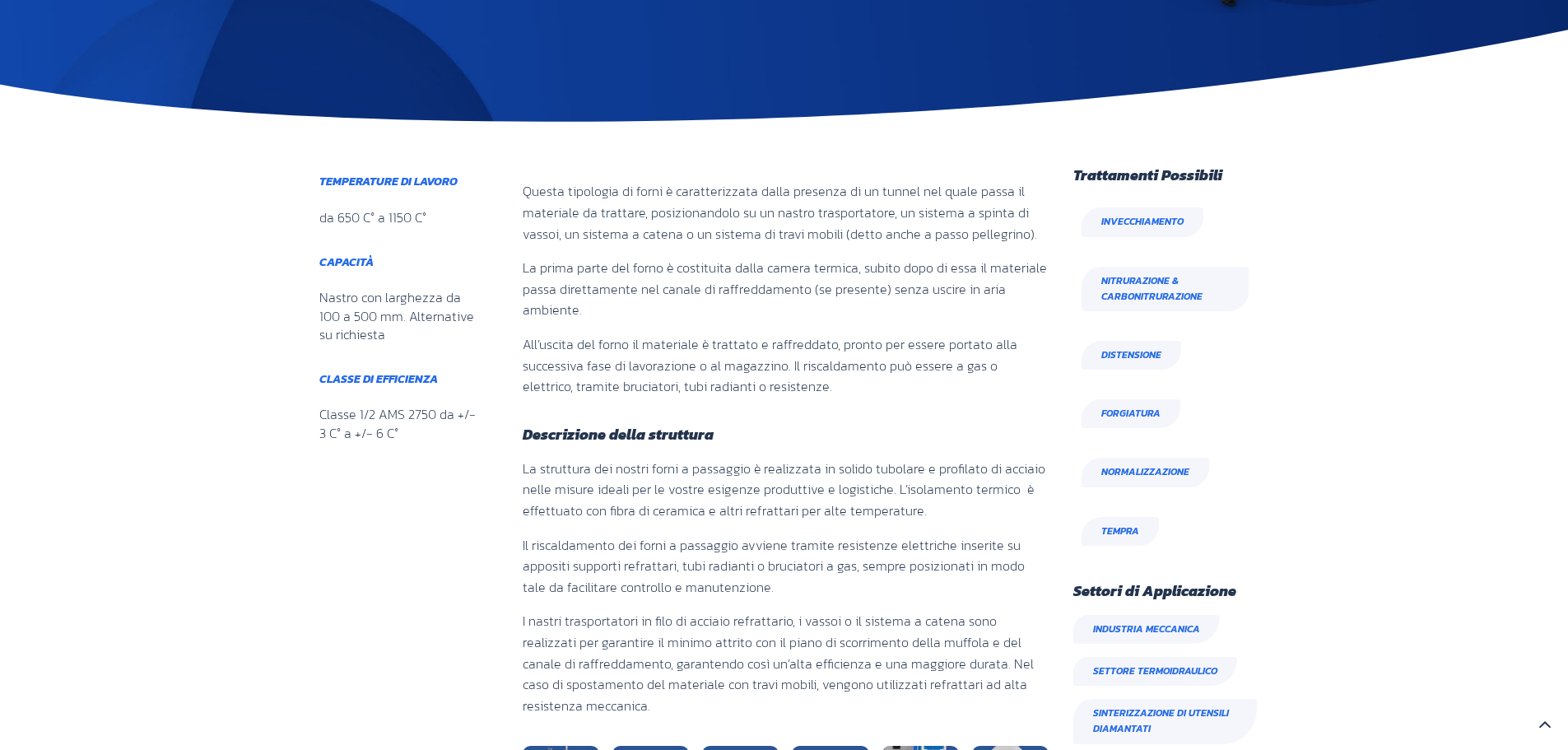
scroll to position [329, 0]
